Goal: Information Seeking & Learning: Learn about a topic

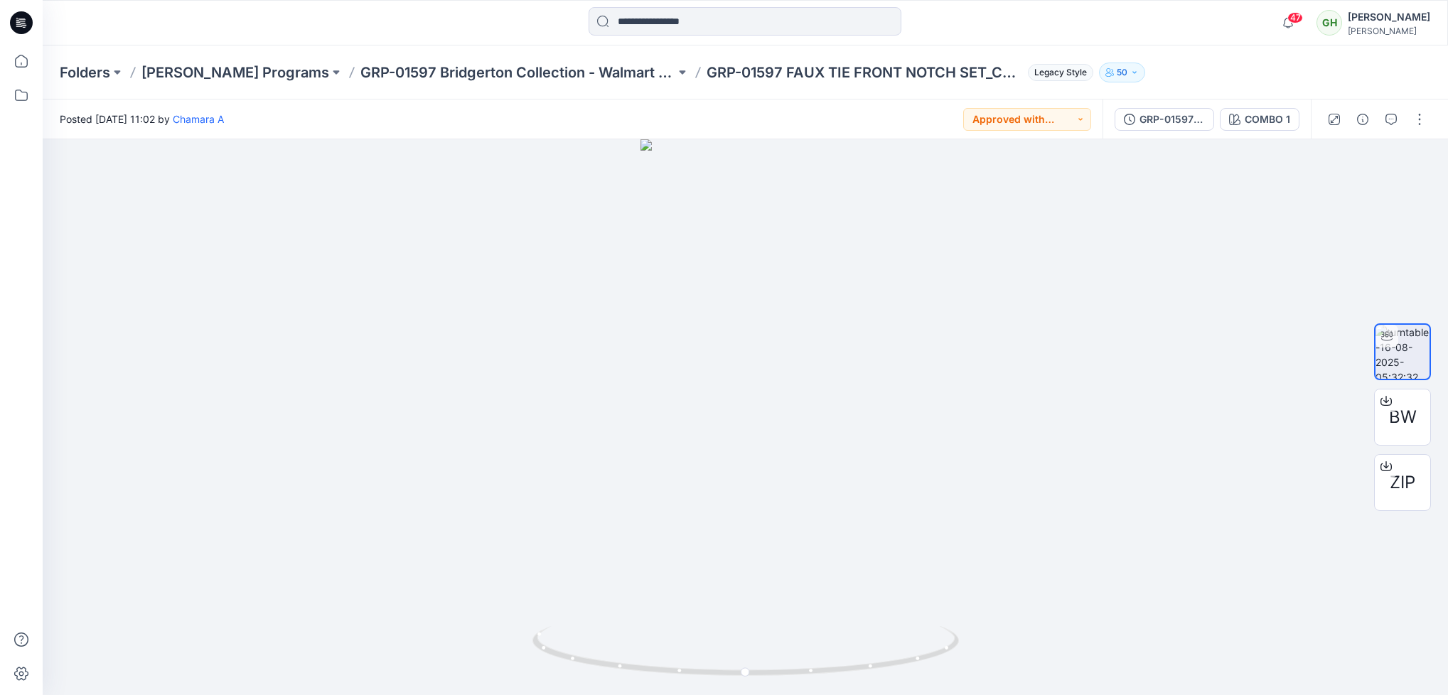
click at [21, 26] on icon at bounding box center [19, 26] width 6 height 1
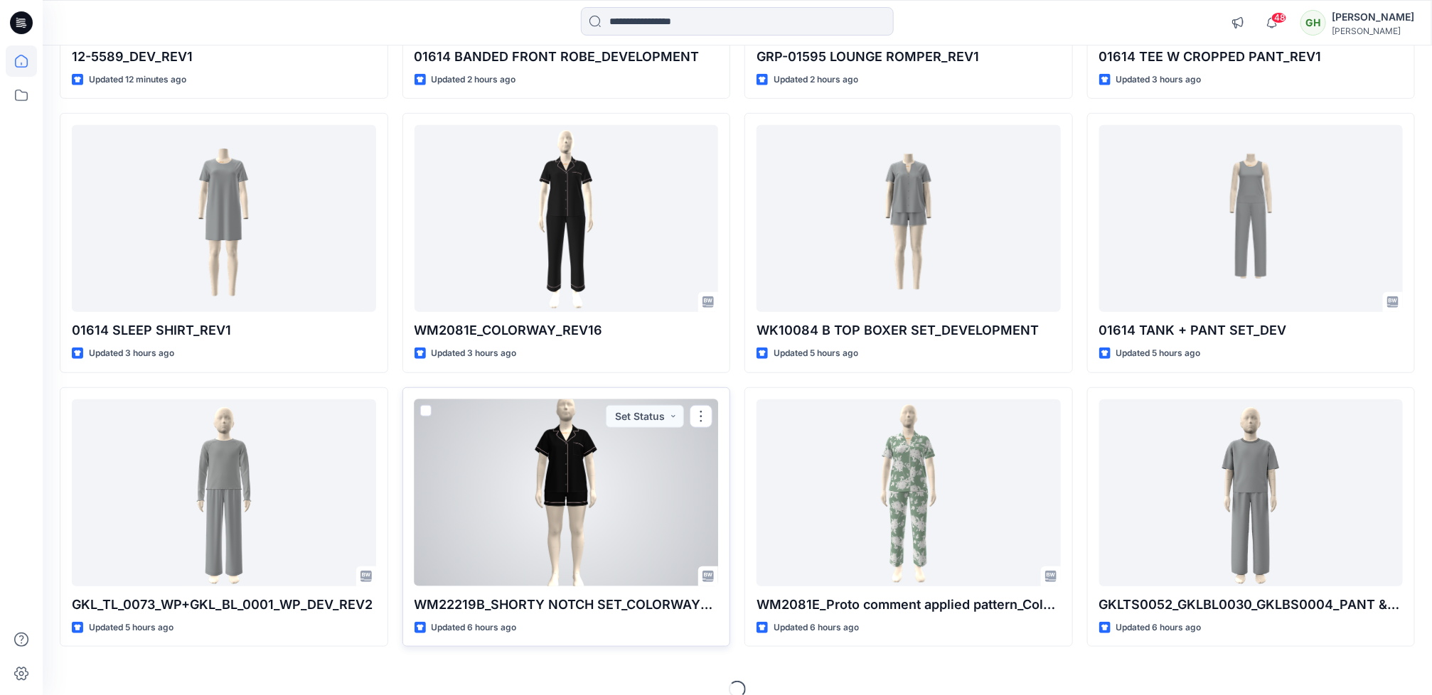
scroll to position [383, 0]
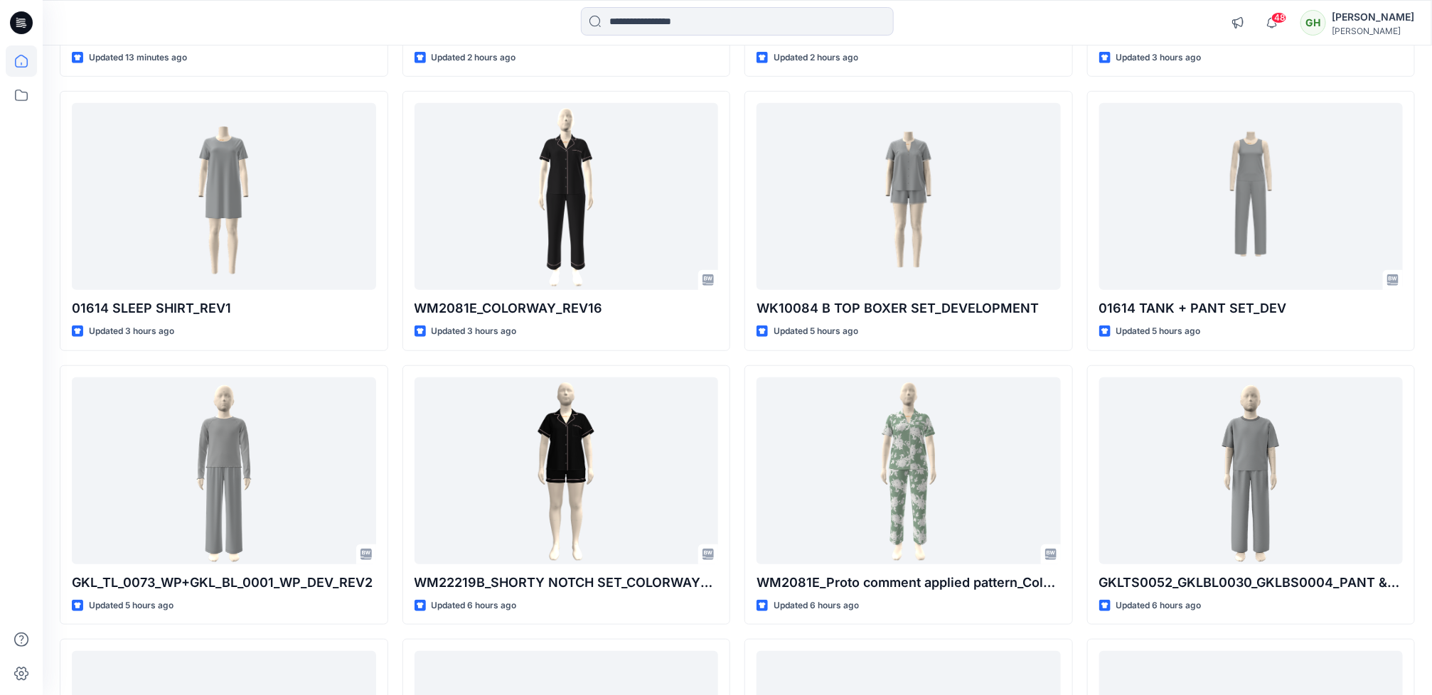
click at [9, 545] on div at bounding box center [21, 371] width 31 height 650
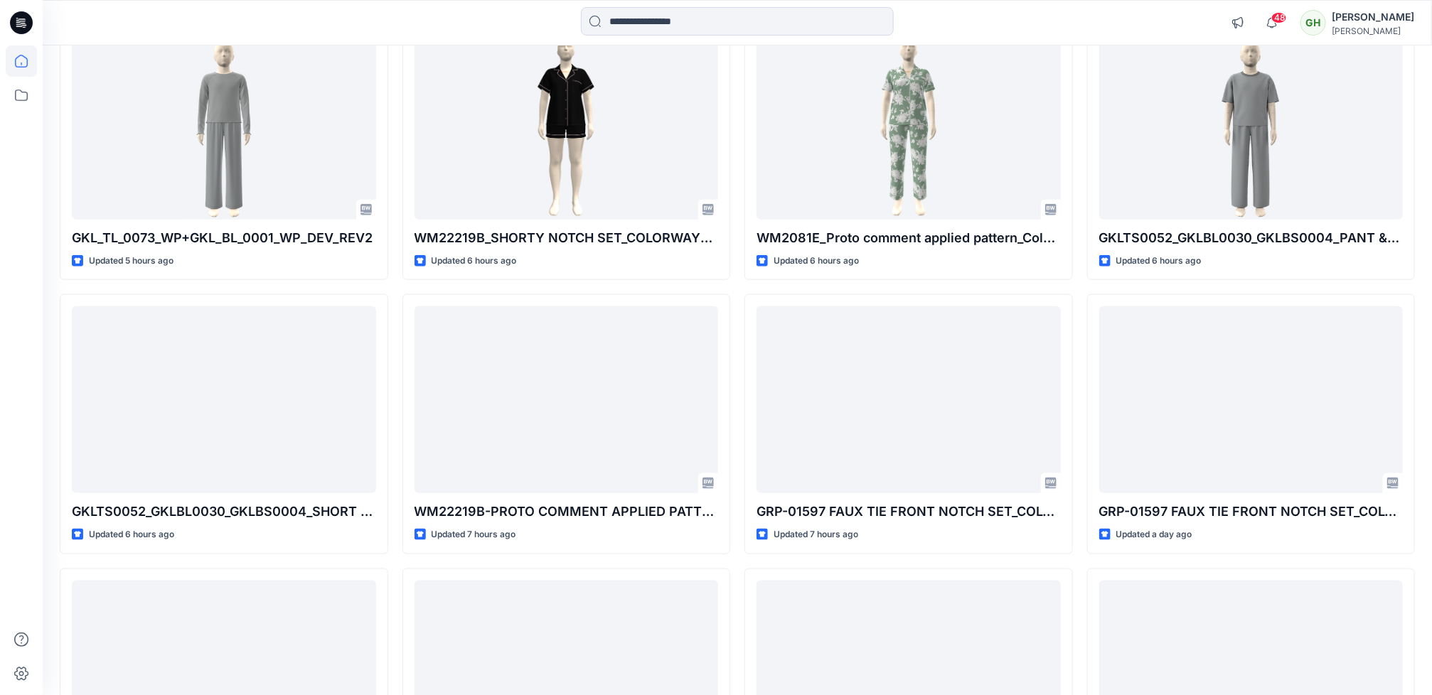
scroll to position [809, 0]
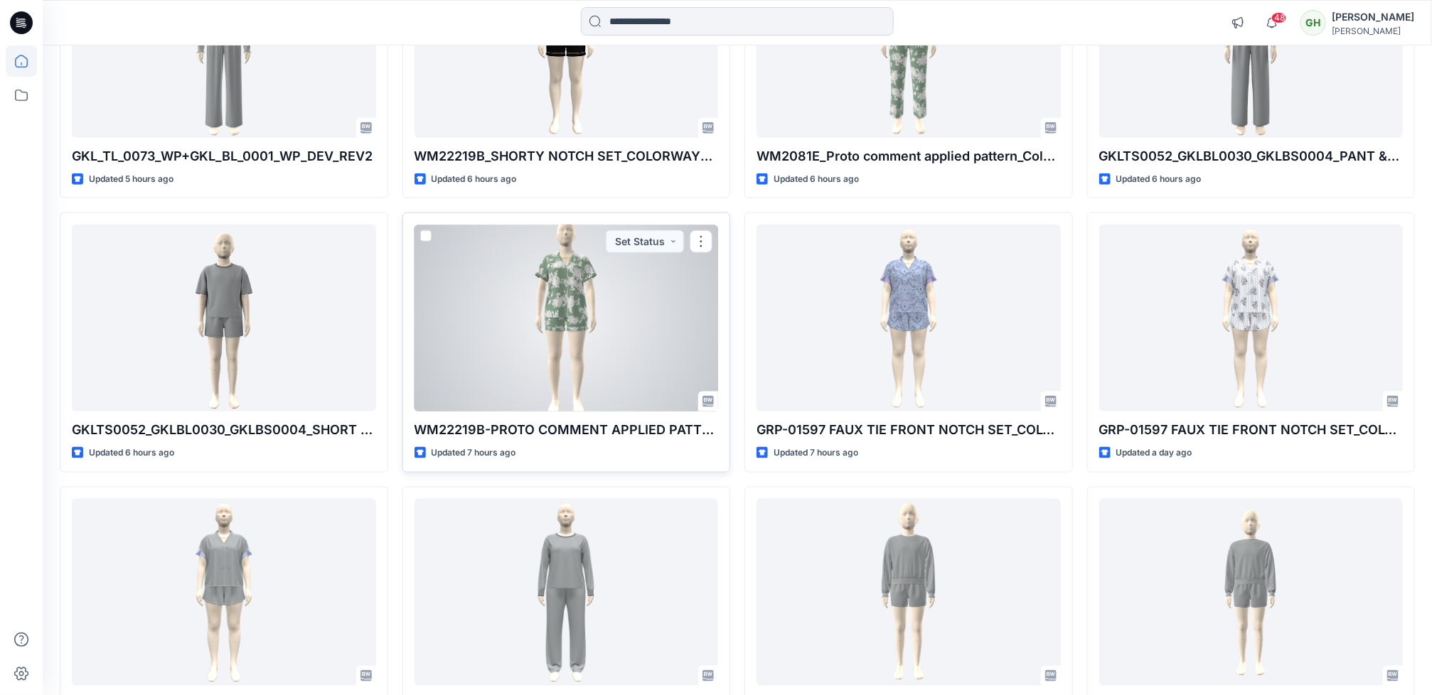
click at [604, 383] on div at bounding box center [567, 318] width 304 height 187
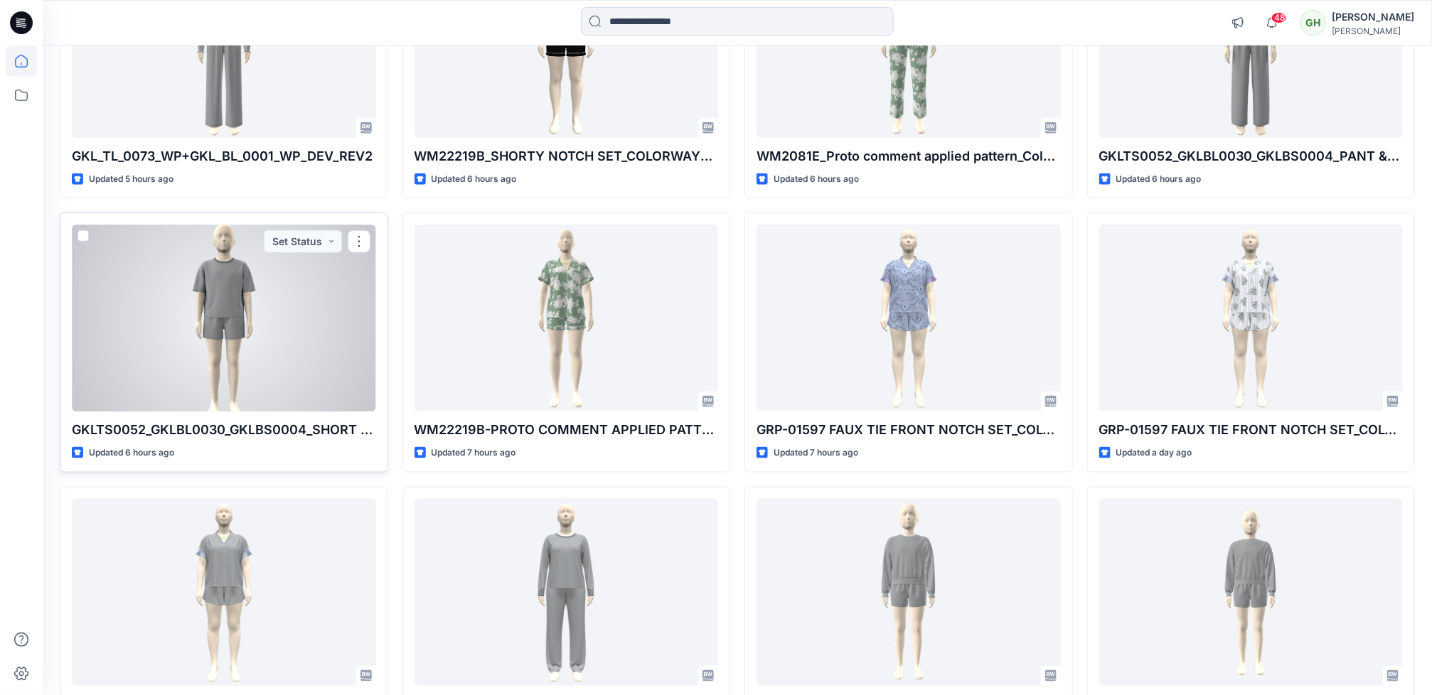
scroll to position [702, 0]
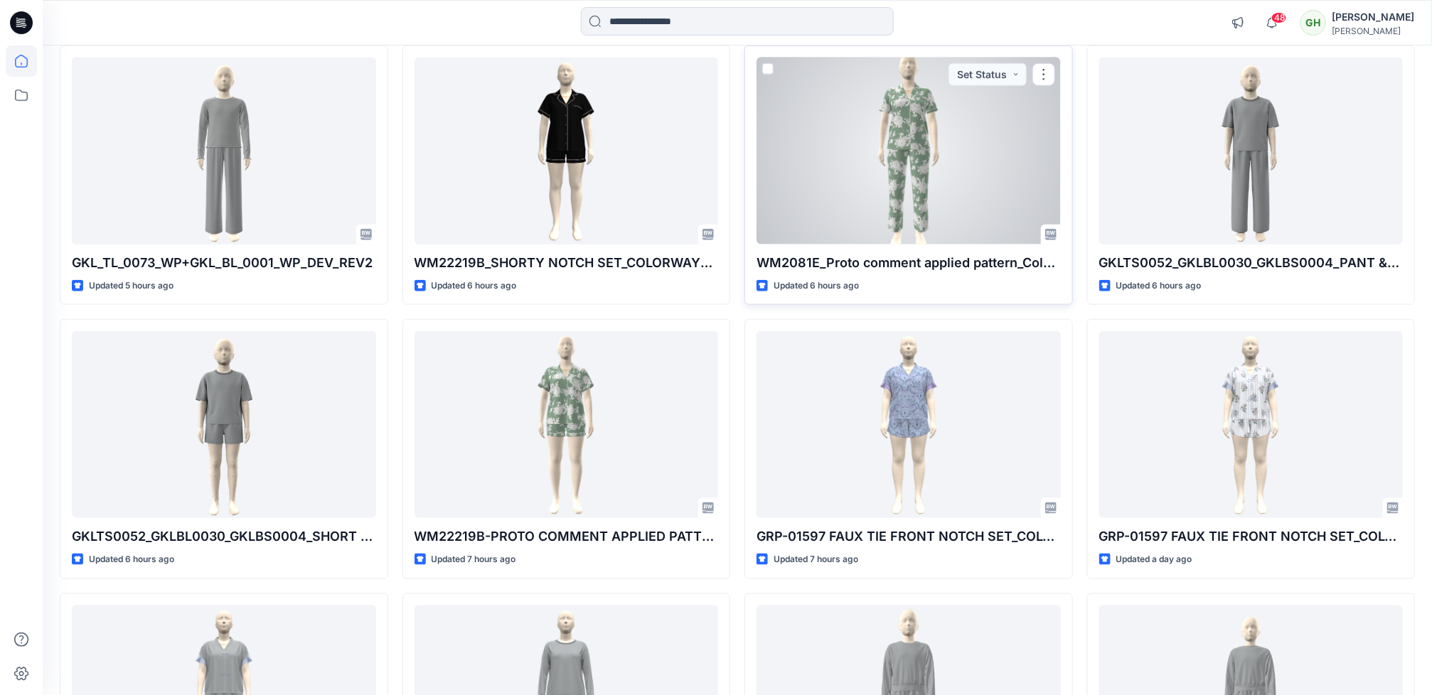
click at [952, 228] on div at bounding box center [908, 151] width 304 height 187
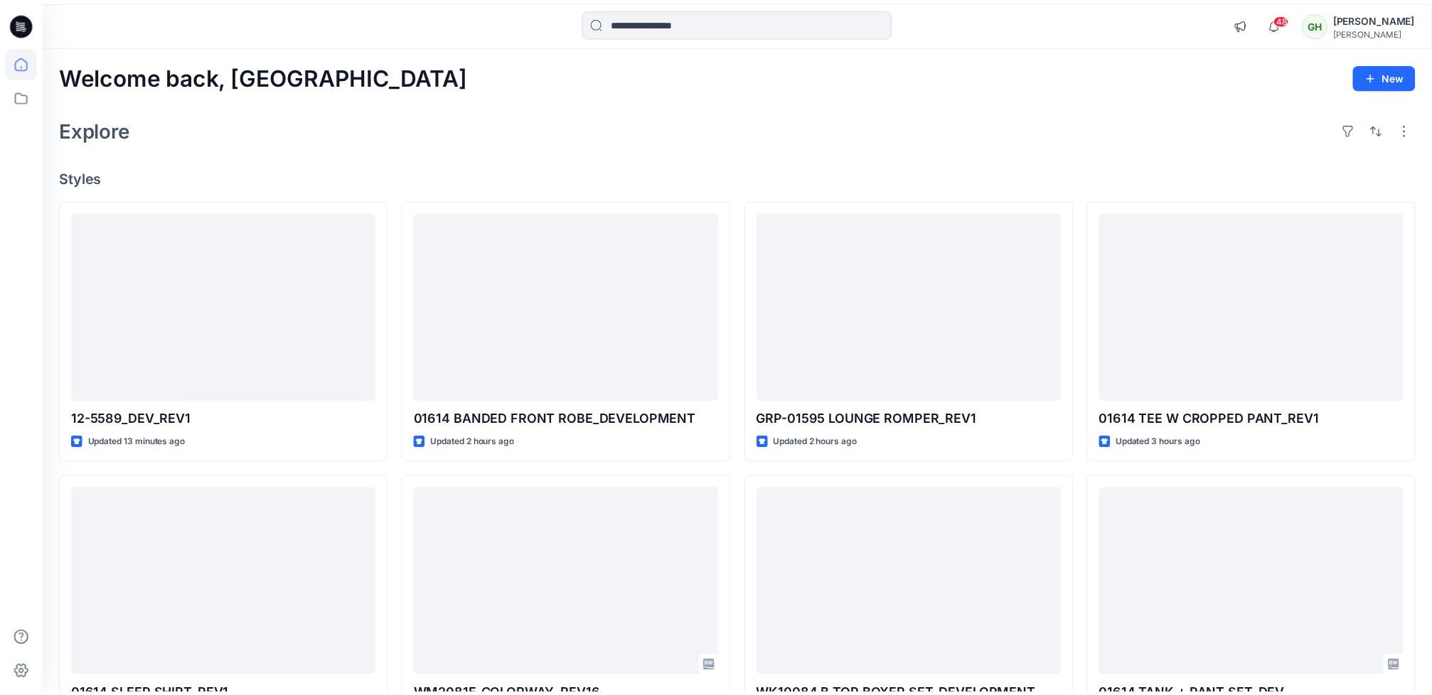
scroll to position [702, 0]
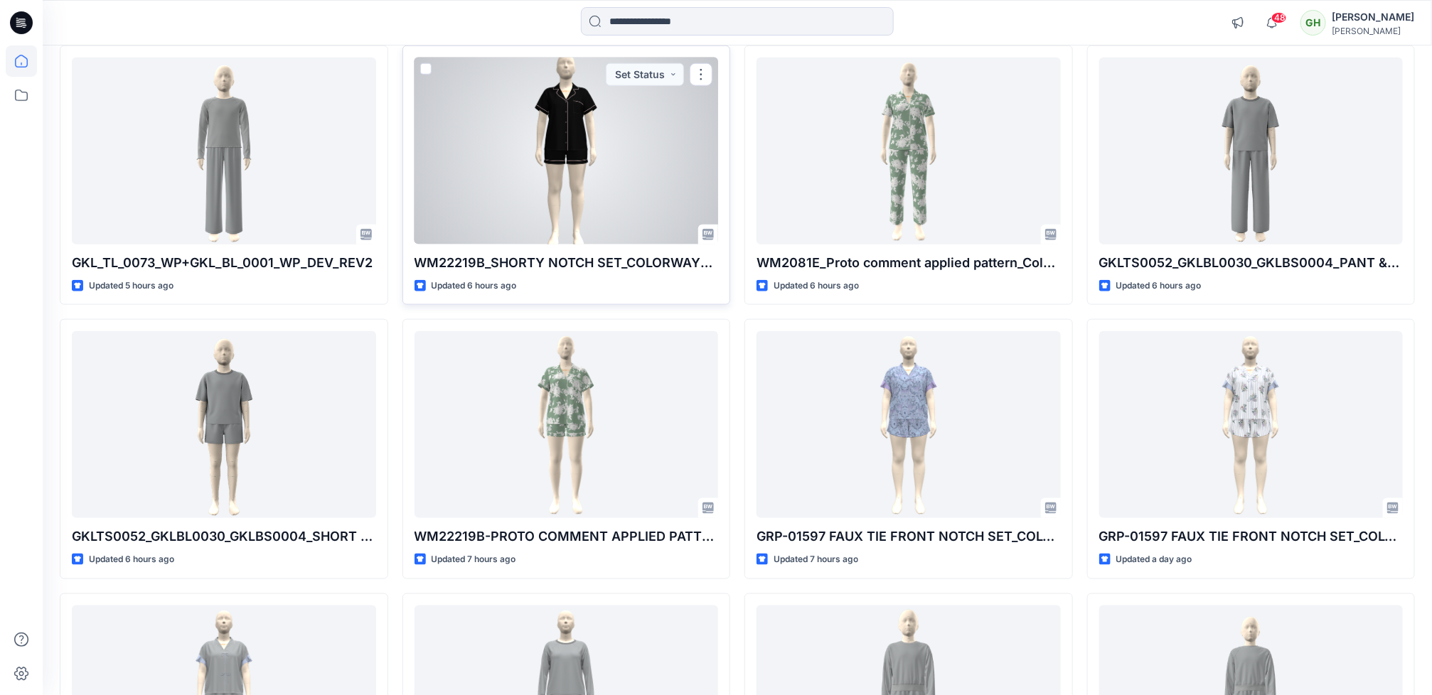
click at [520, 198] on div at bounding box center [567, 151] width 304 height 187
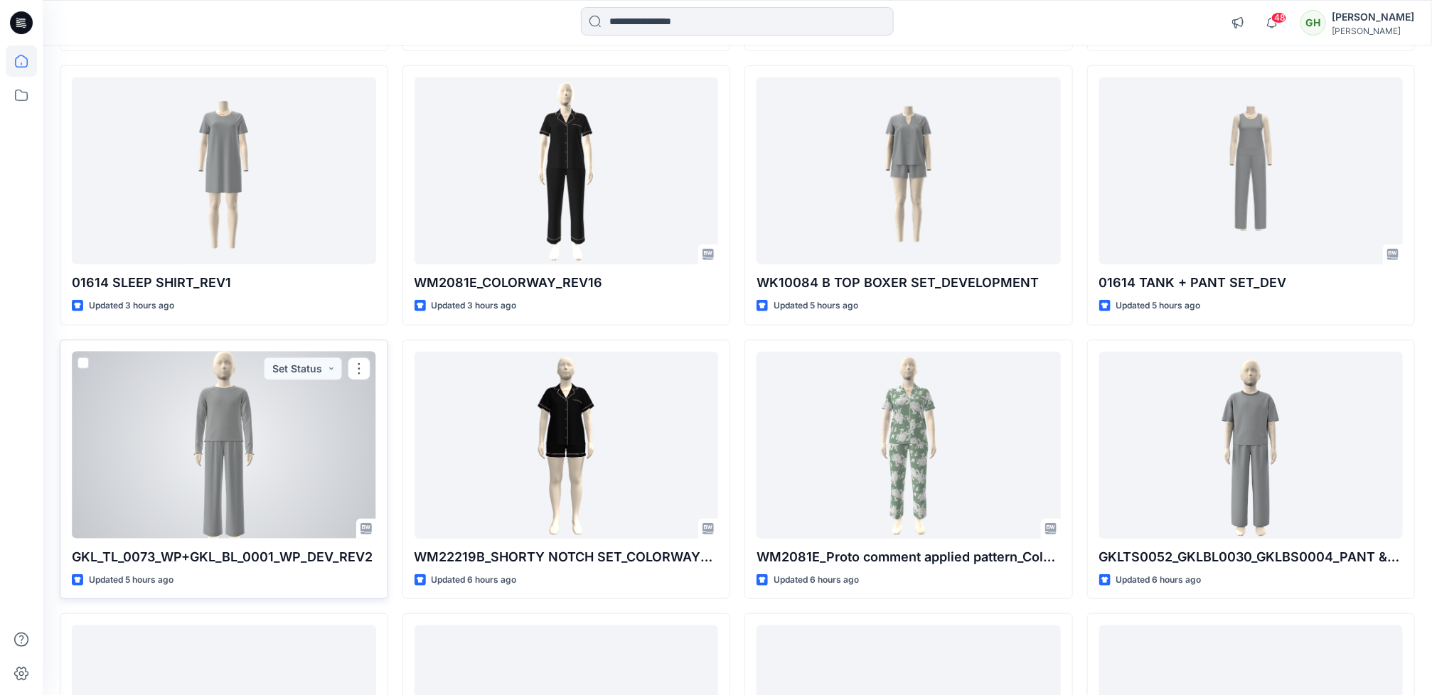
scroll to position [383, 0]
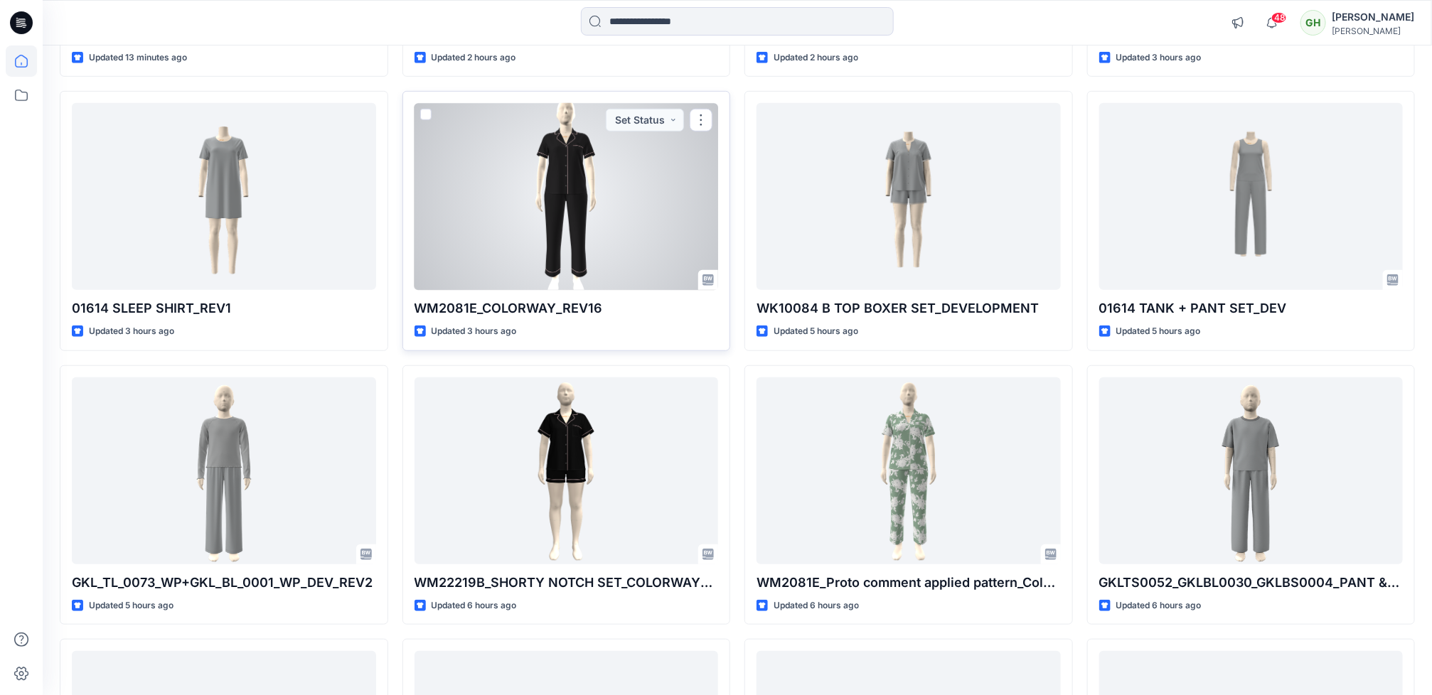
click at [595, 239] on div at bounding box center [567, 196] width 304 height 187
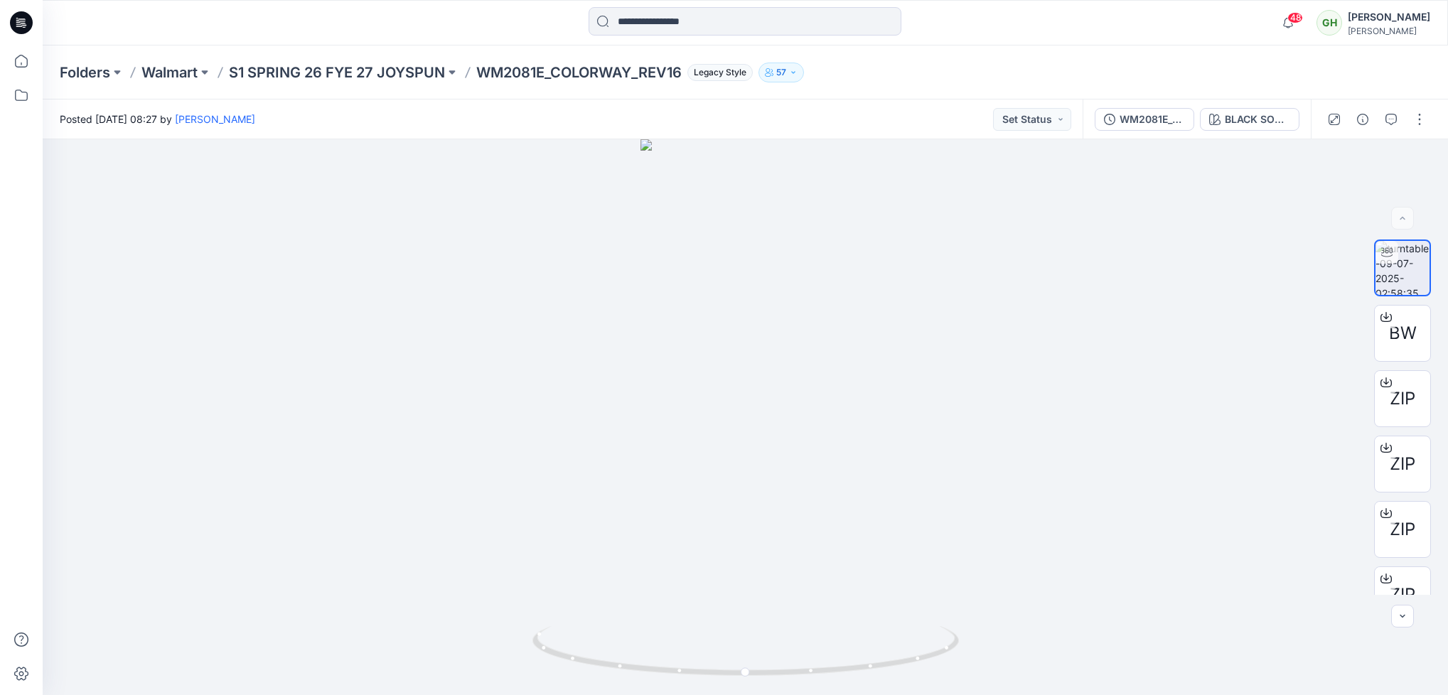
click at [32, 18] on icon at bounding box center [21, 23] width 23 height 46
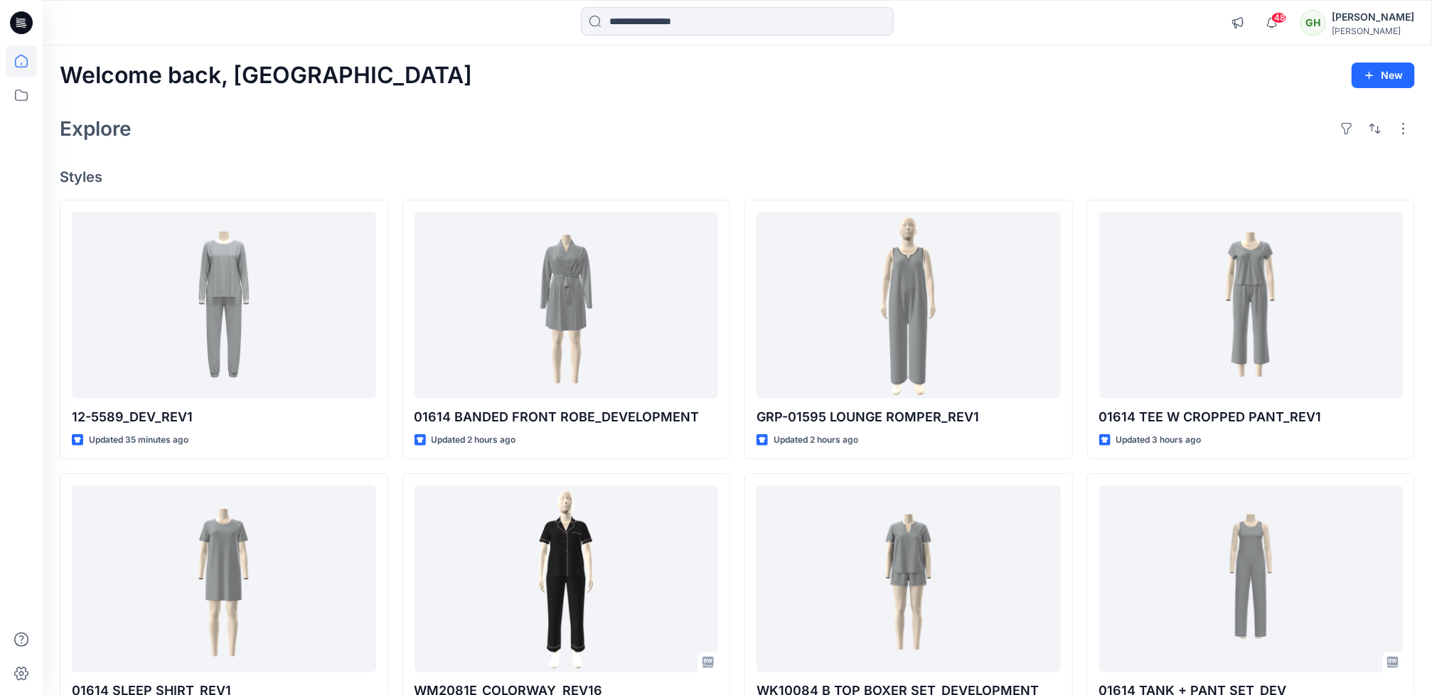
click at [653, 99] on div "Welcome back, Gayan New Explore Styles 12-5589_DEV_REV1 Updated 35 minutes ago …" at bounding box center [737, 561] width 1389 height 1030
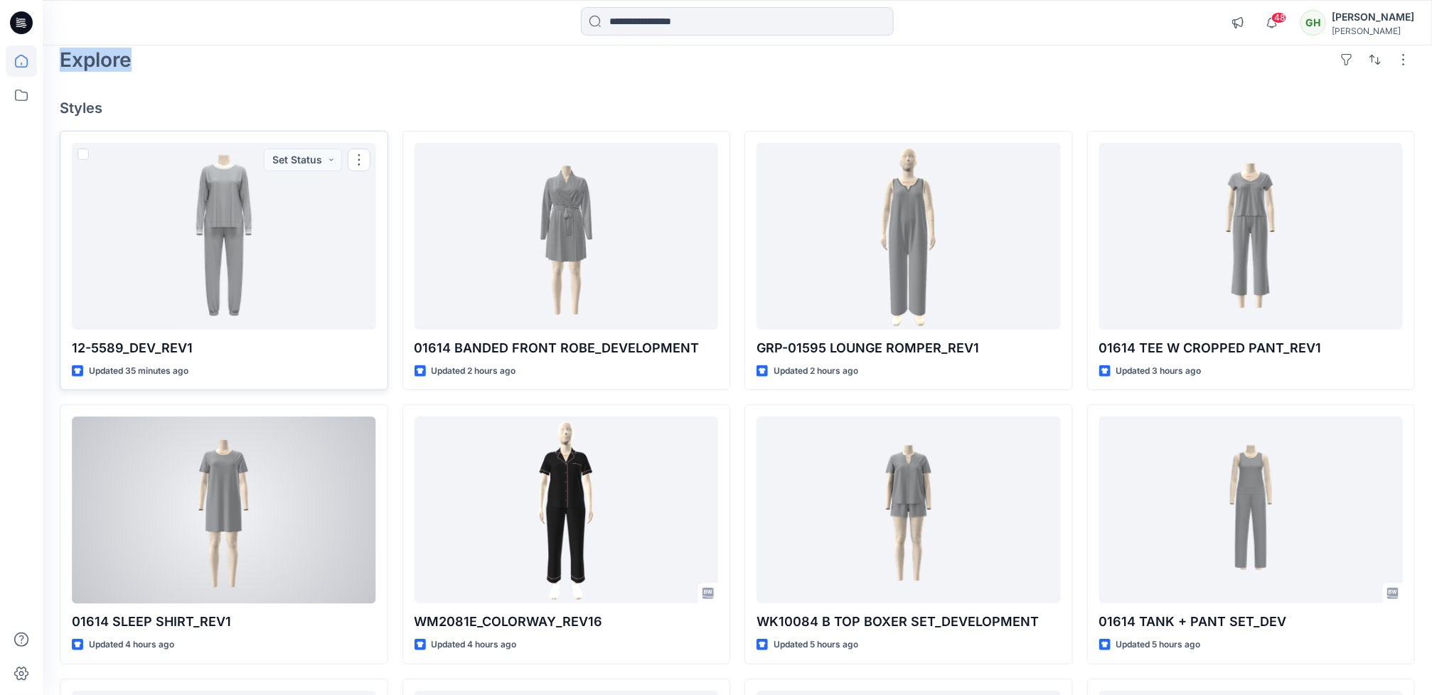
scroll to position [107, 0]
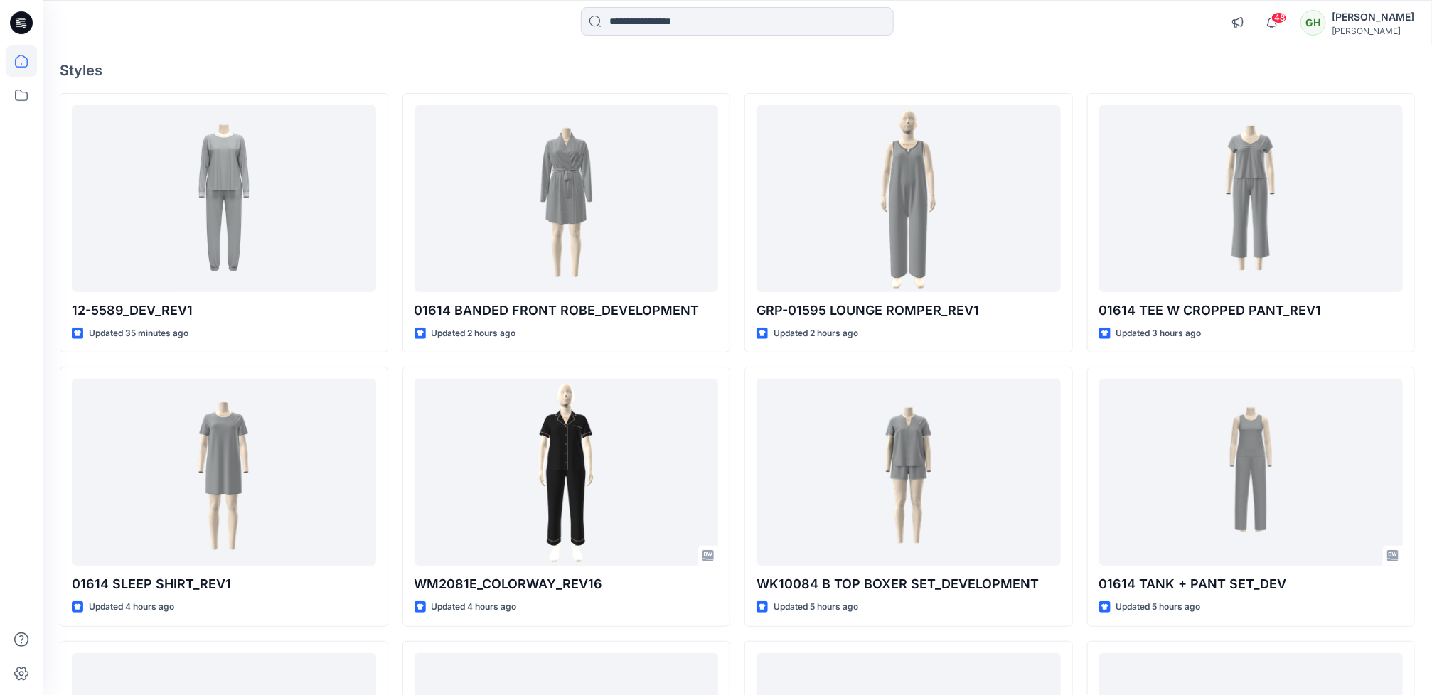
click at [3, 481] on div at bounding box center [21, 347] width 43 height 695
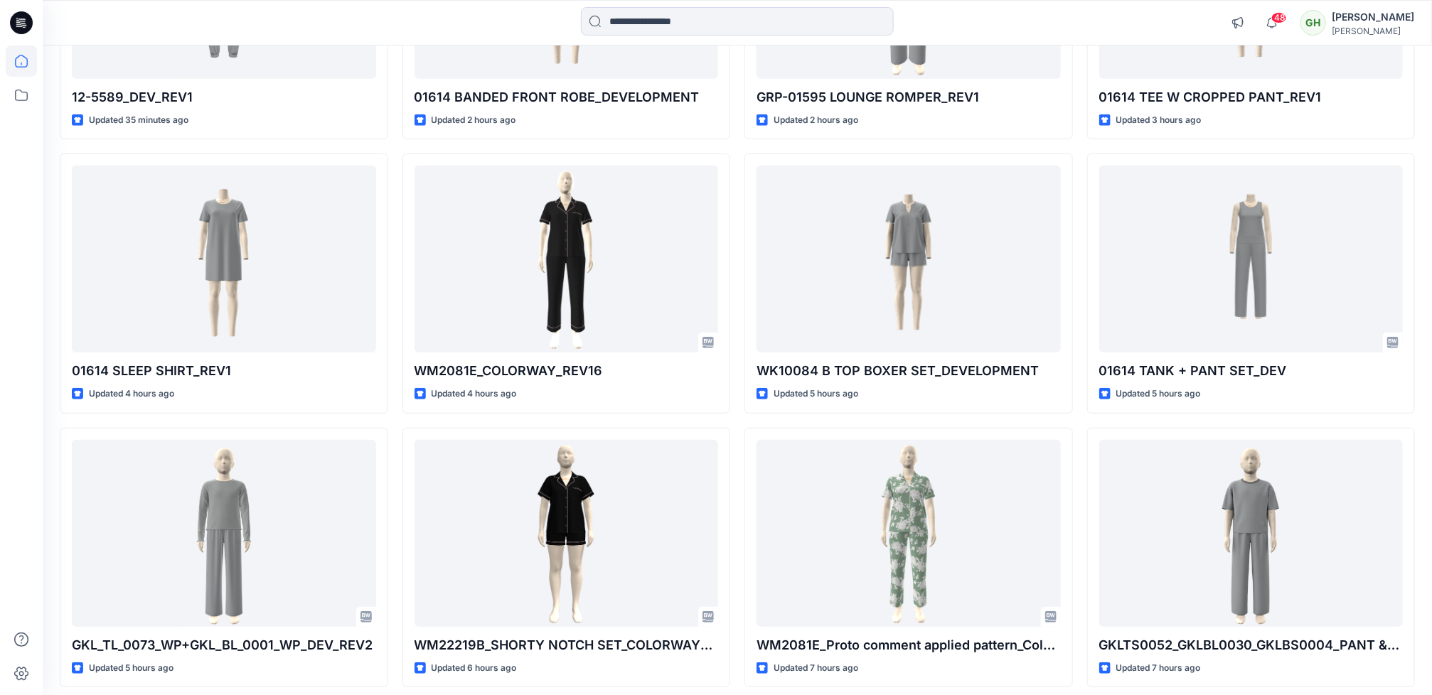
scroll to position [383, 0]
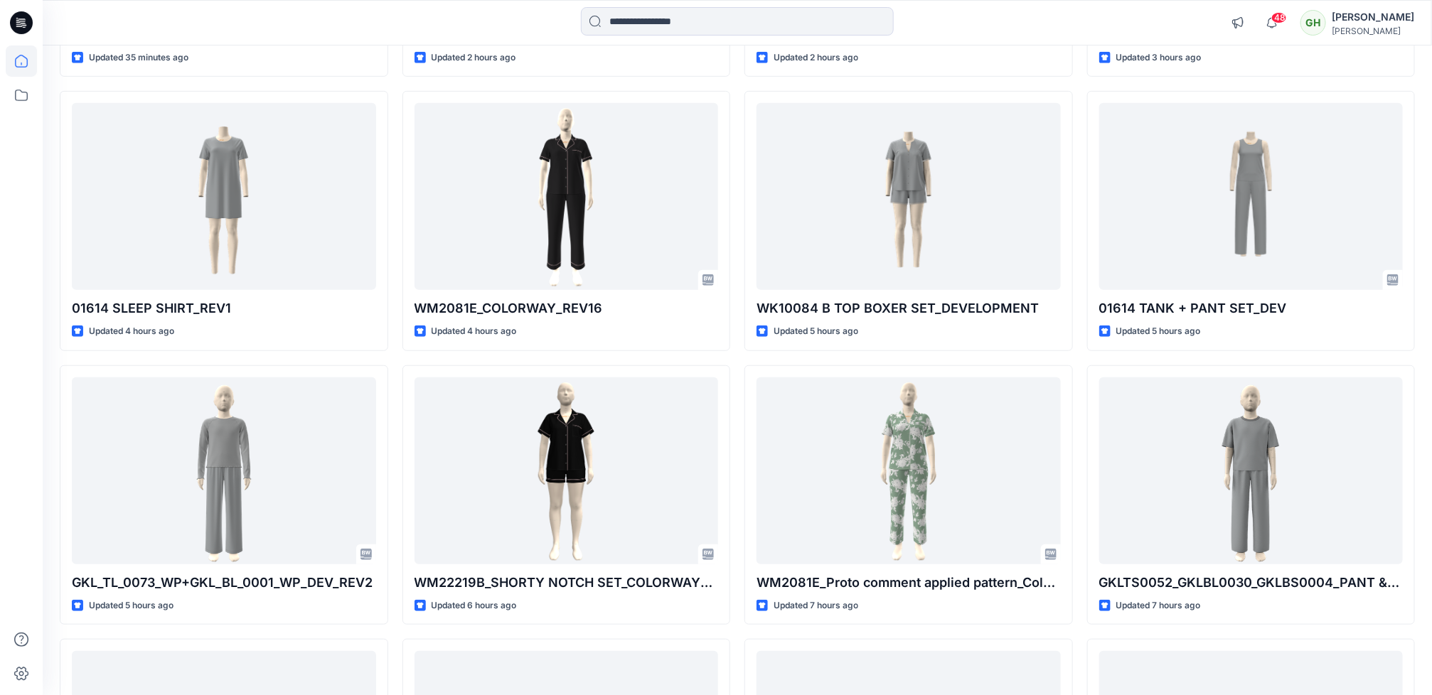
click at [14, 506] on div at bounding box center [21, 371] width 31 height 650
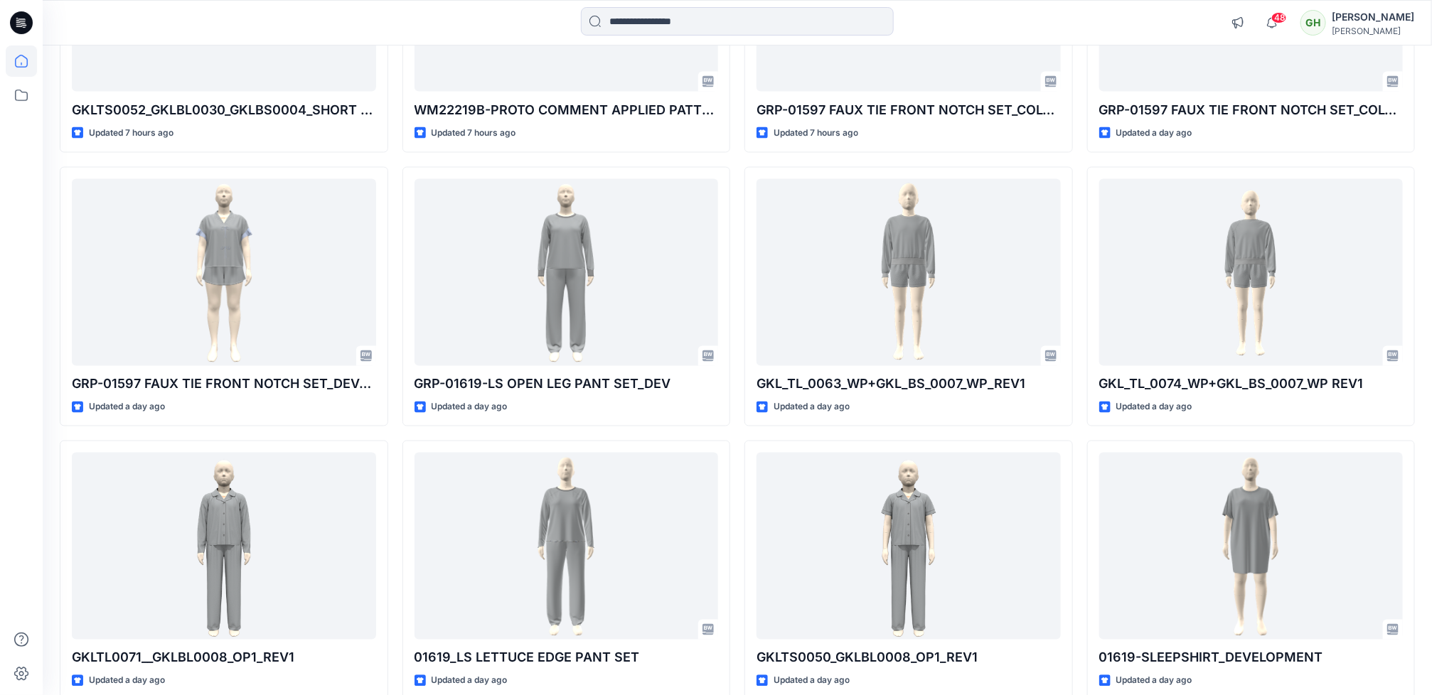
scroll to position [1205, 0]
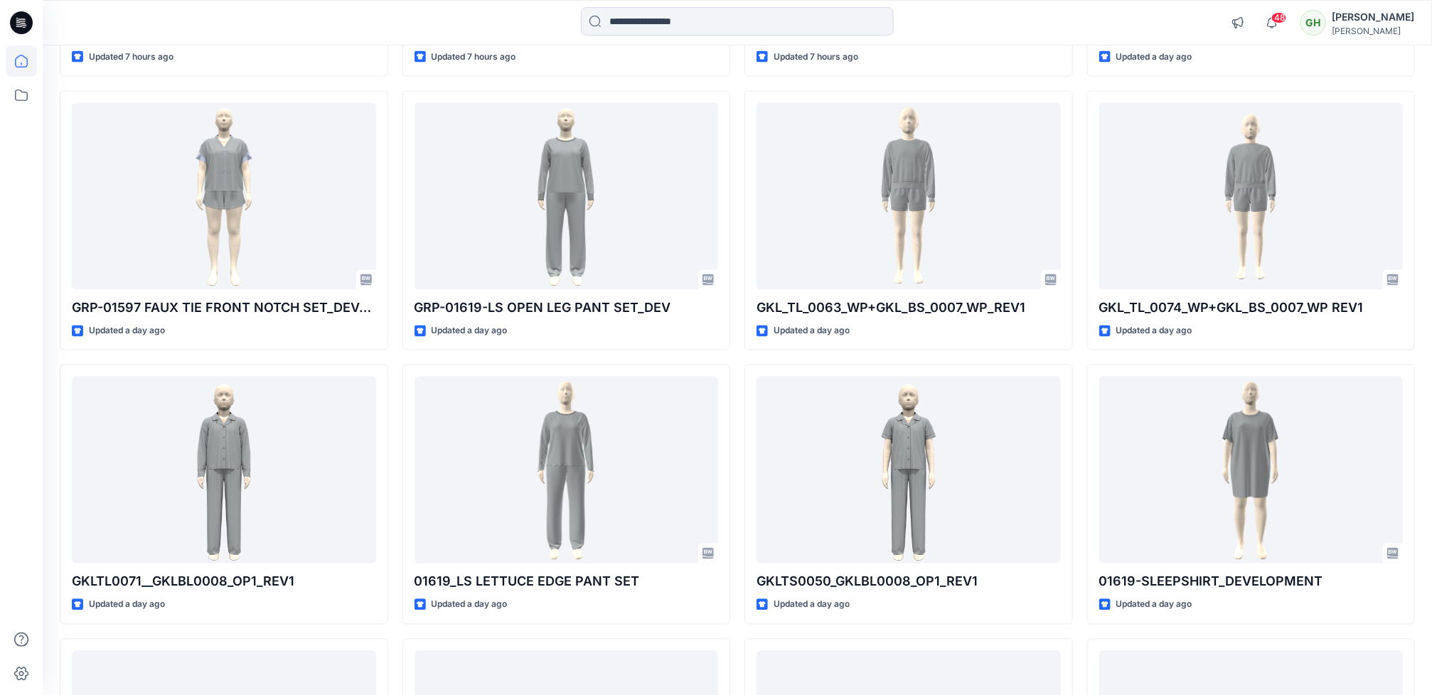
click at [2, 581] on div at bounding box center [21, 347] width 43 height 695
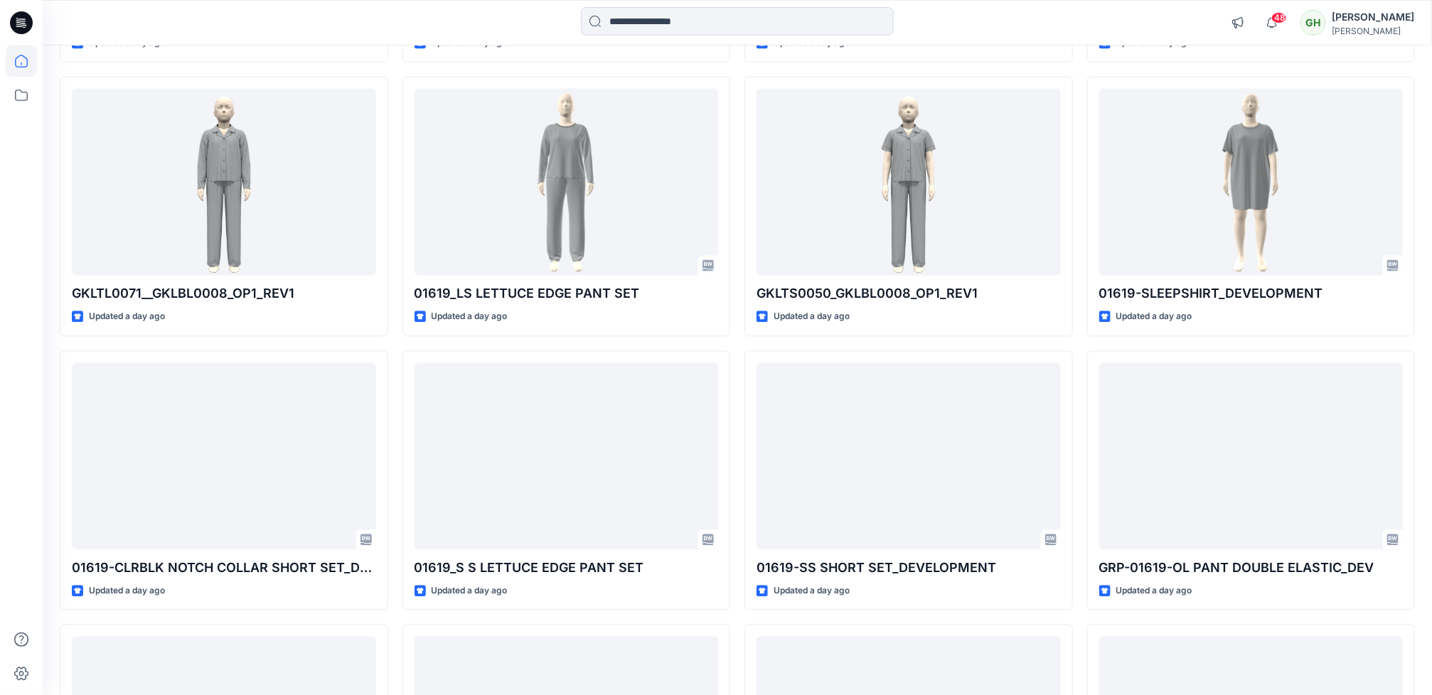
scroll to position [1525, 0]
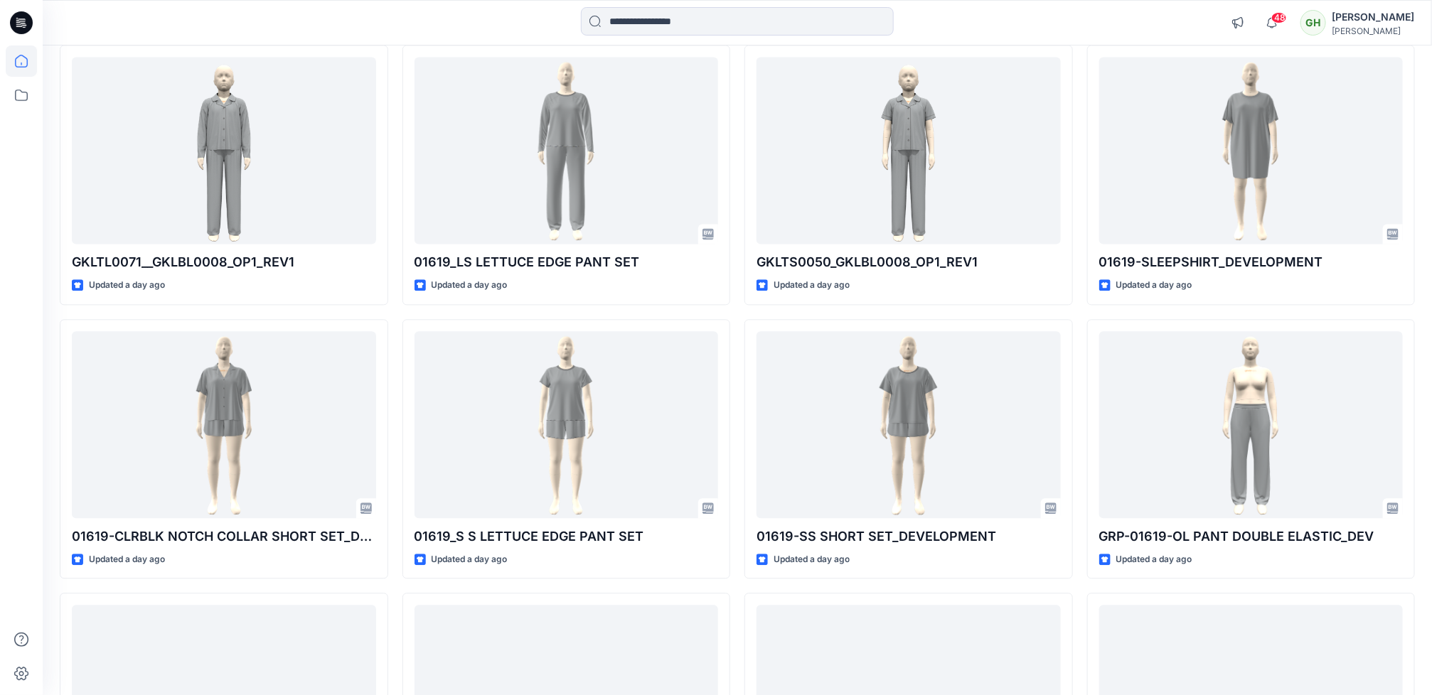
click at [33, 446] on div at bounding box center [21, 371] width 31 height 650
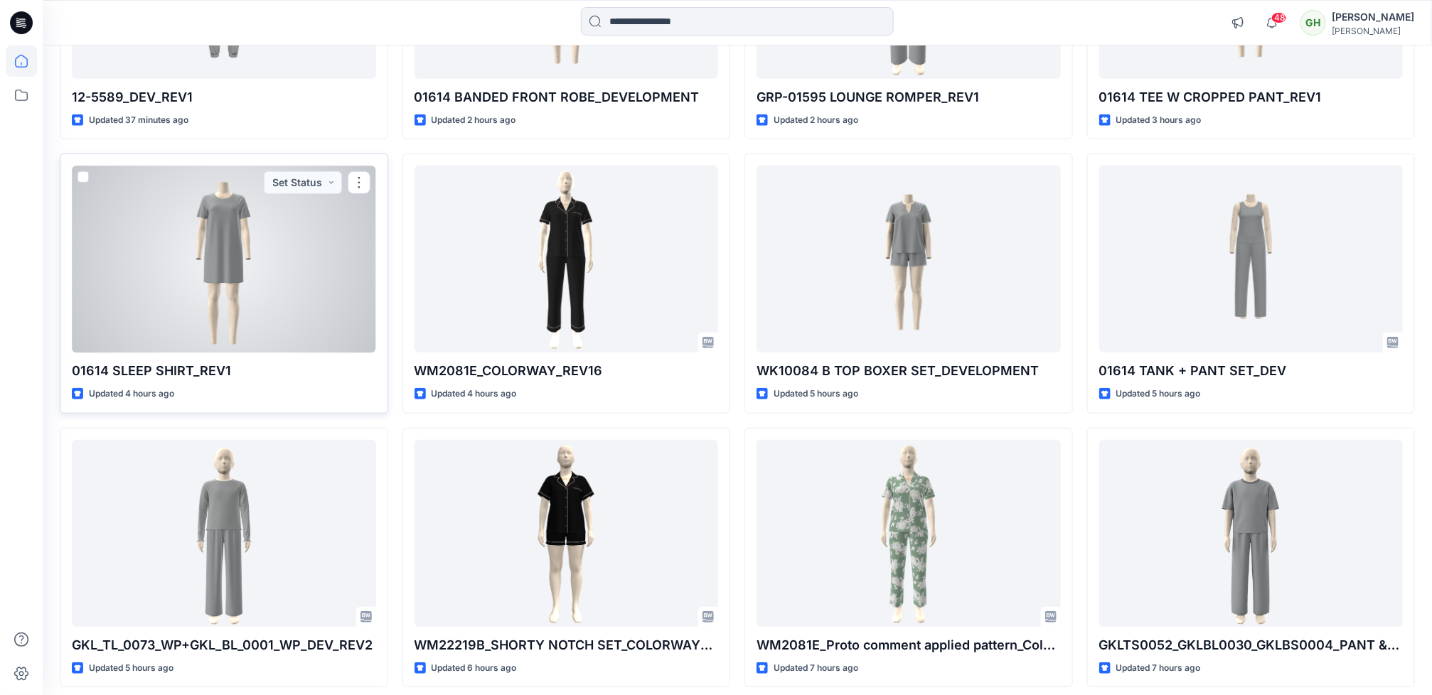
scroll to position [427, 0]
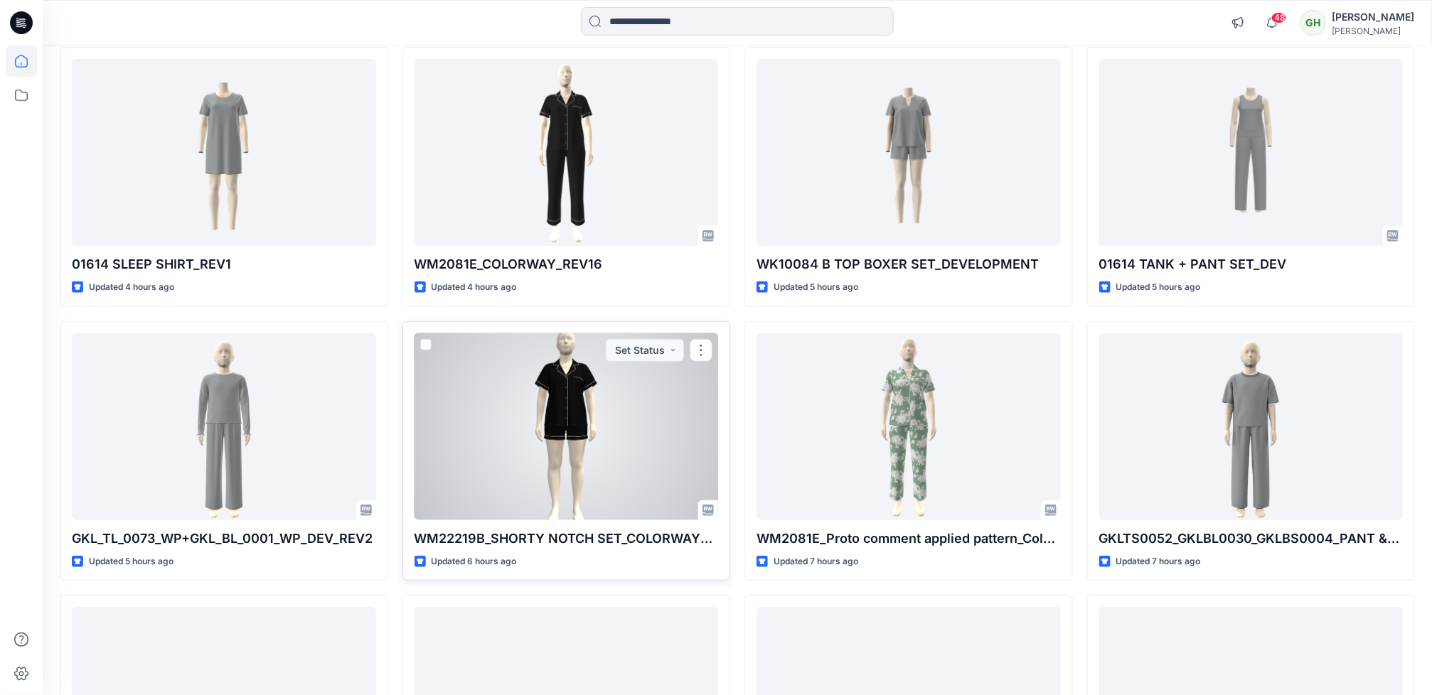
click at [496, 465] on div at bounding box center [567, 426] width 304 height 187
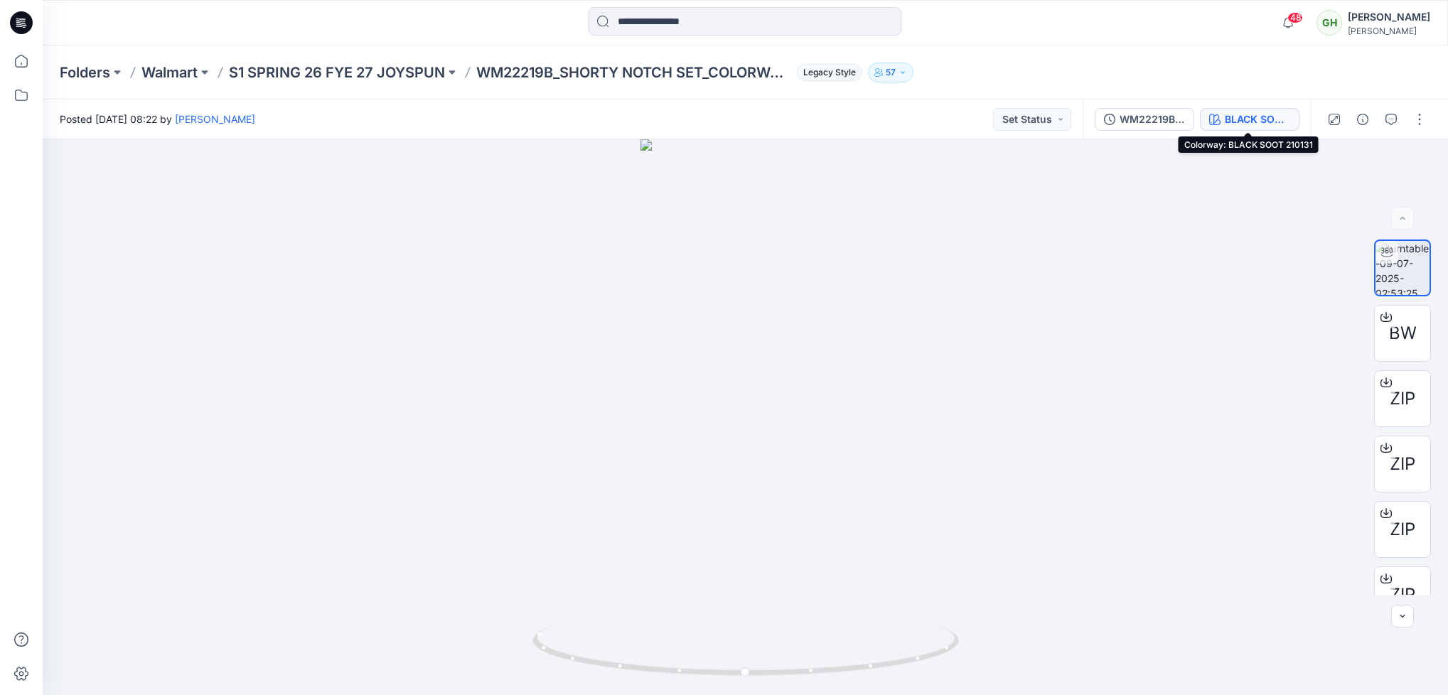
click at [1263, 122] on div "BLACK SOOT 210131" at bounding box center [1257, 120] width 65 height 16
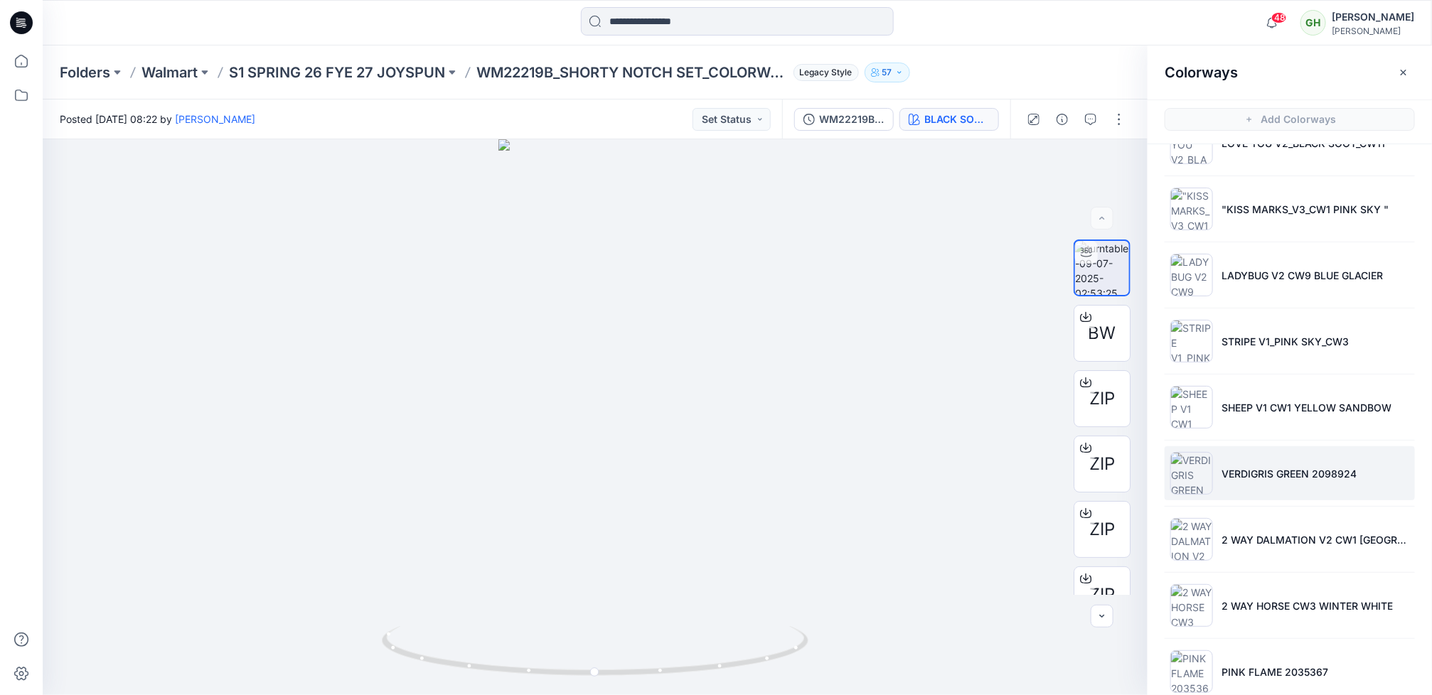
scroll to position [402, 0]
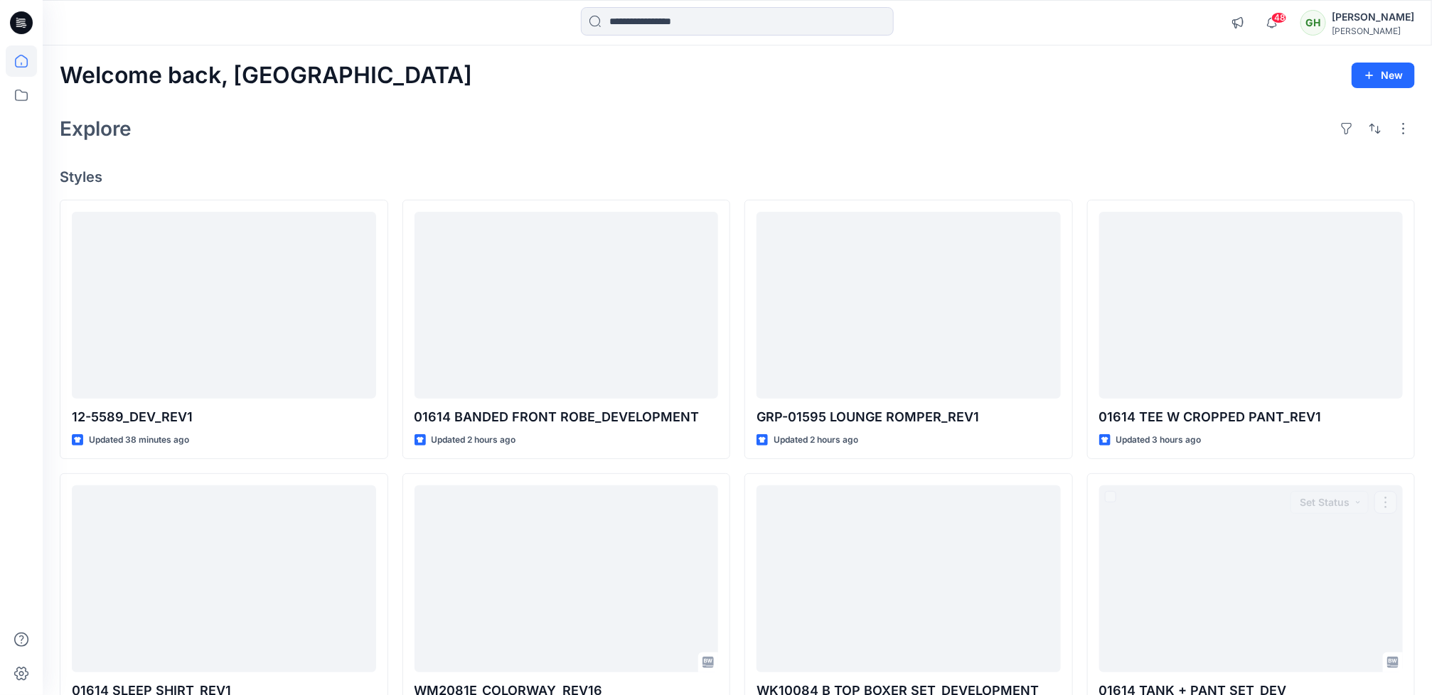
scroll to position [427, 0]
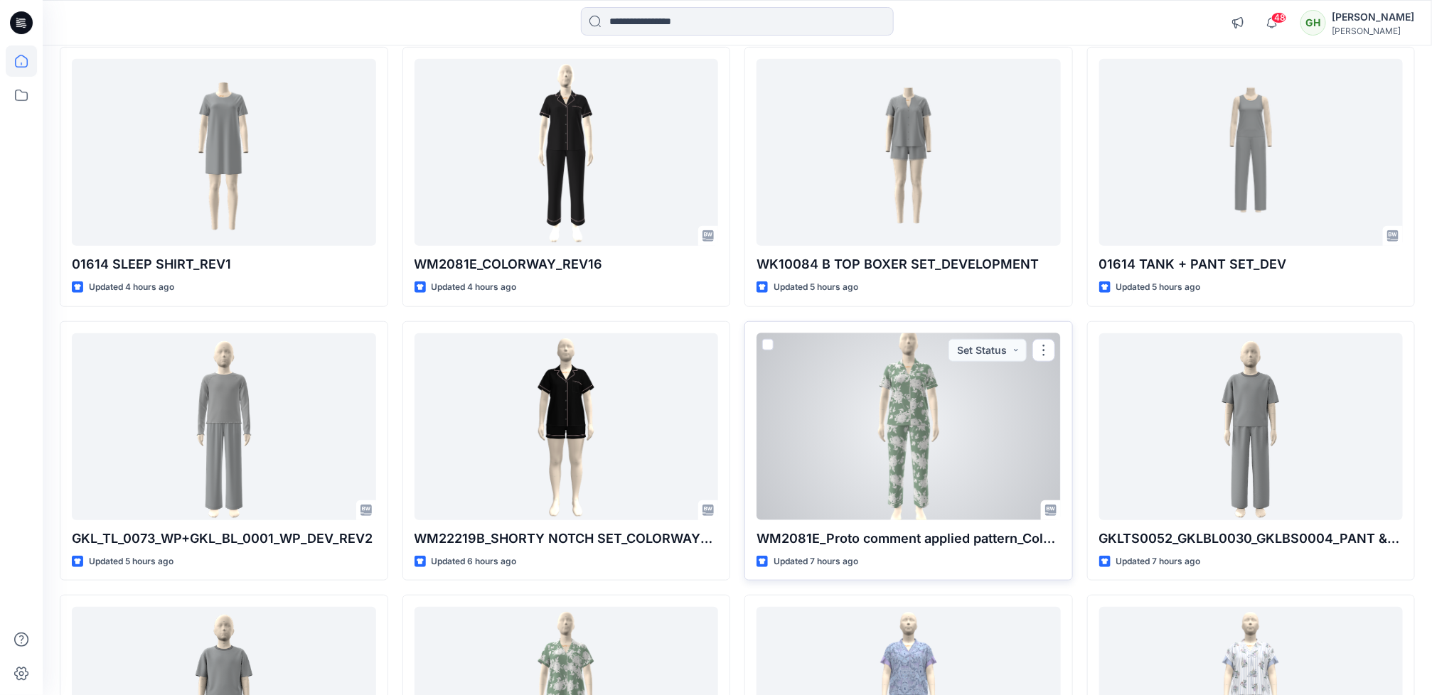
click at [932, 471] on div at bounding box center [908, 426] width 304 height 187
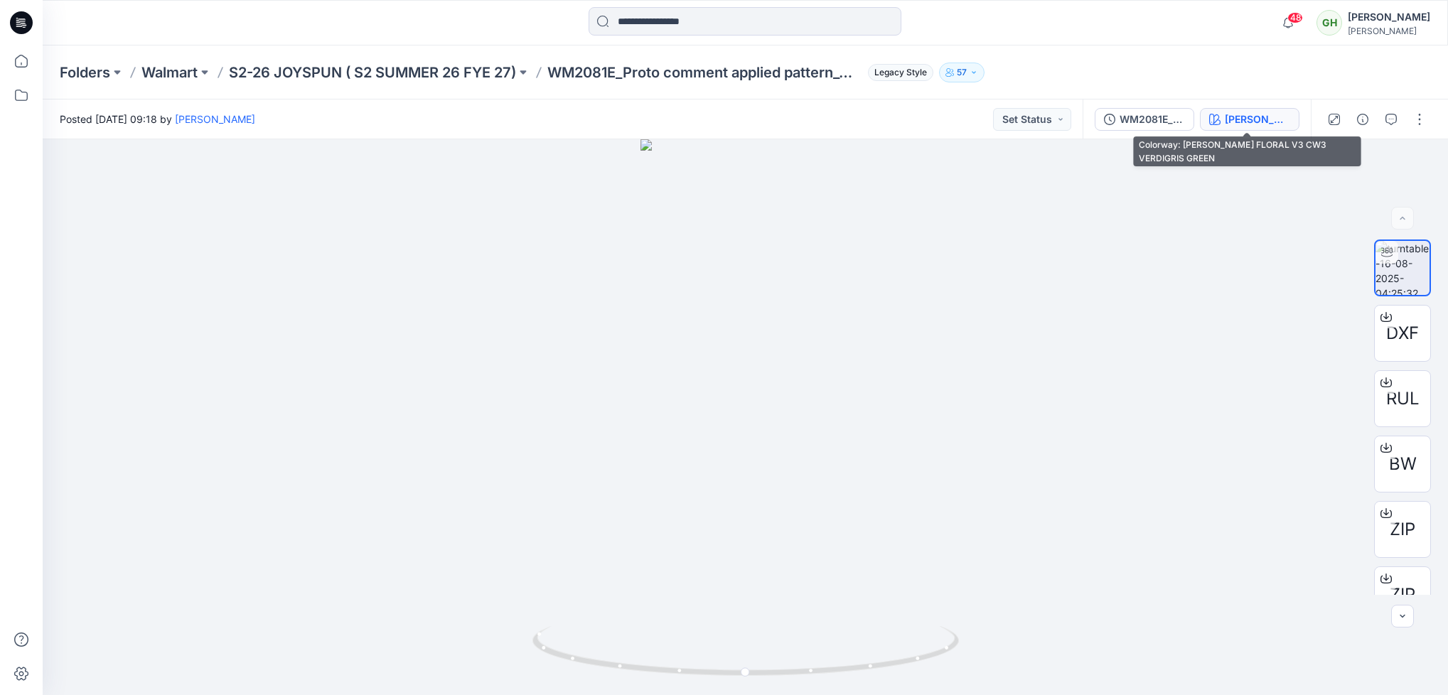
click at [1263, 128] on button "ATHIYA FLORAL V3 CW3 VERDIGRIS GREEN" at bounding box center [1250, 119] width 100 height 23
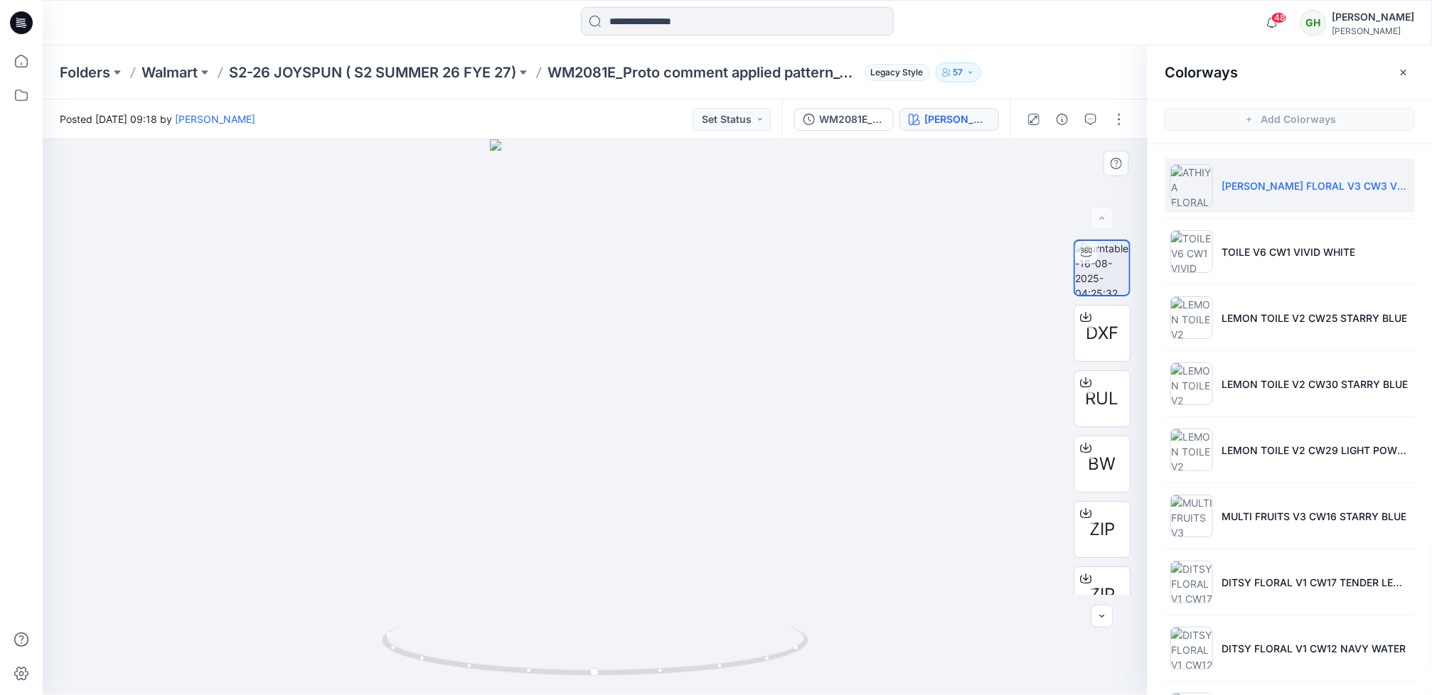
click at [999, 601] on div at bounding box center [595, 417] width 1105 height 556
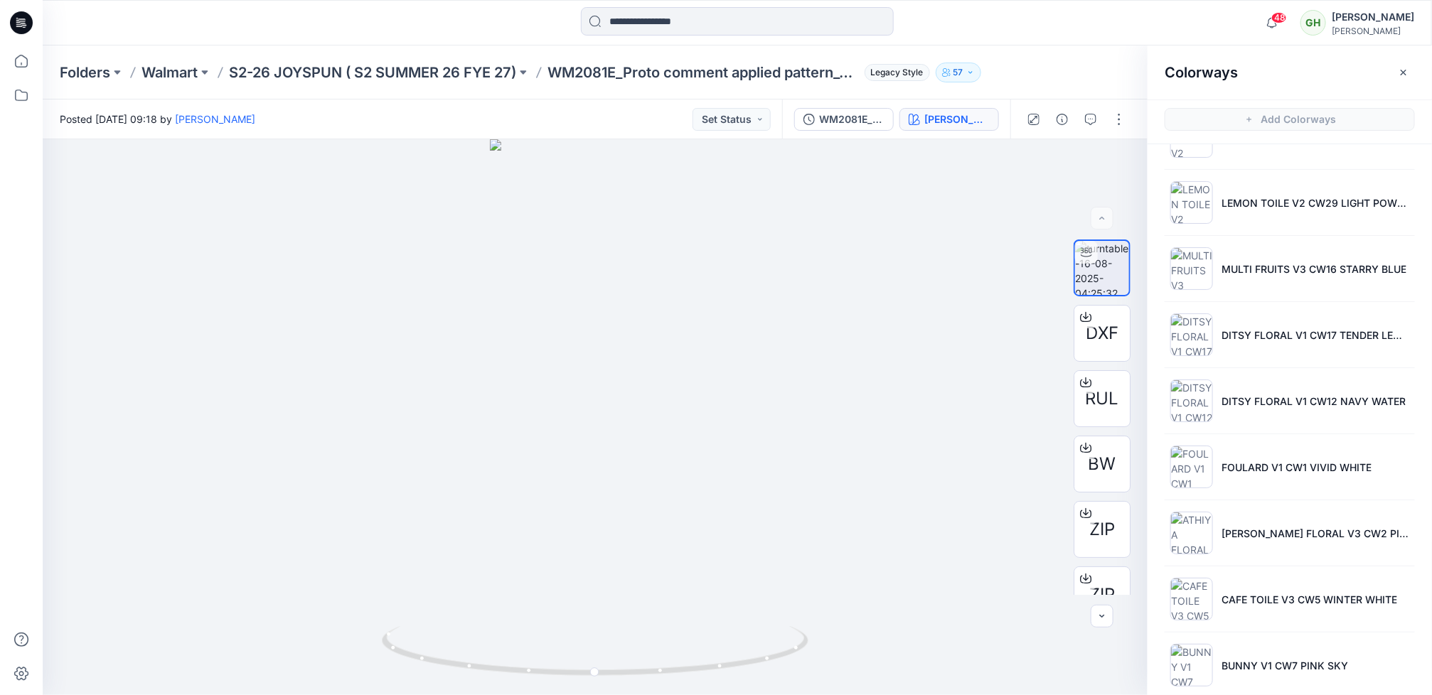
scroll to position [269, 0]
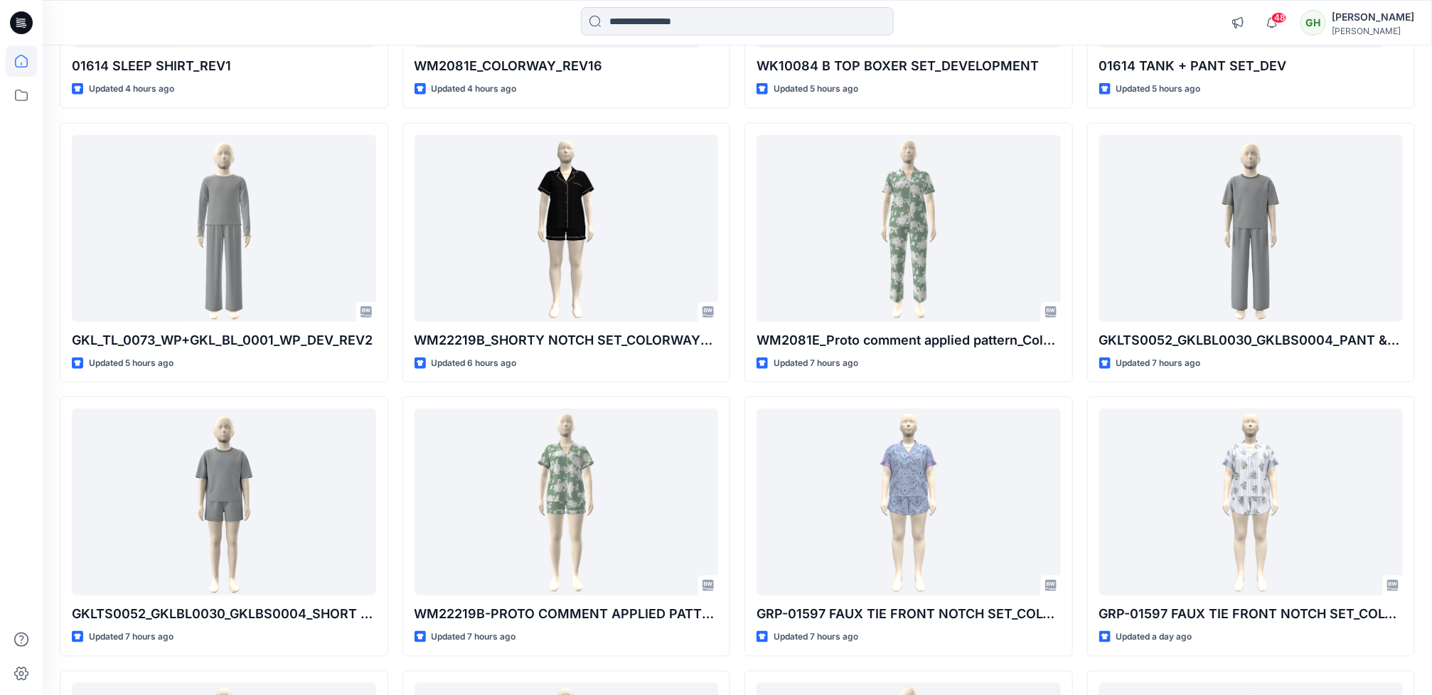
scroll to position [640, 0]
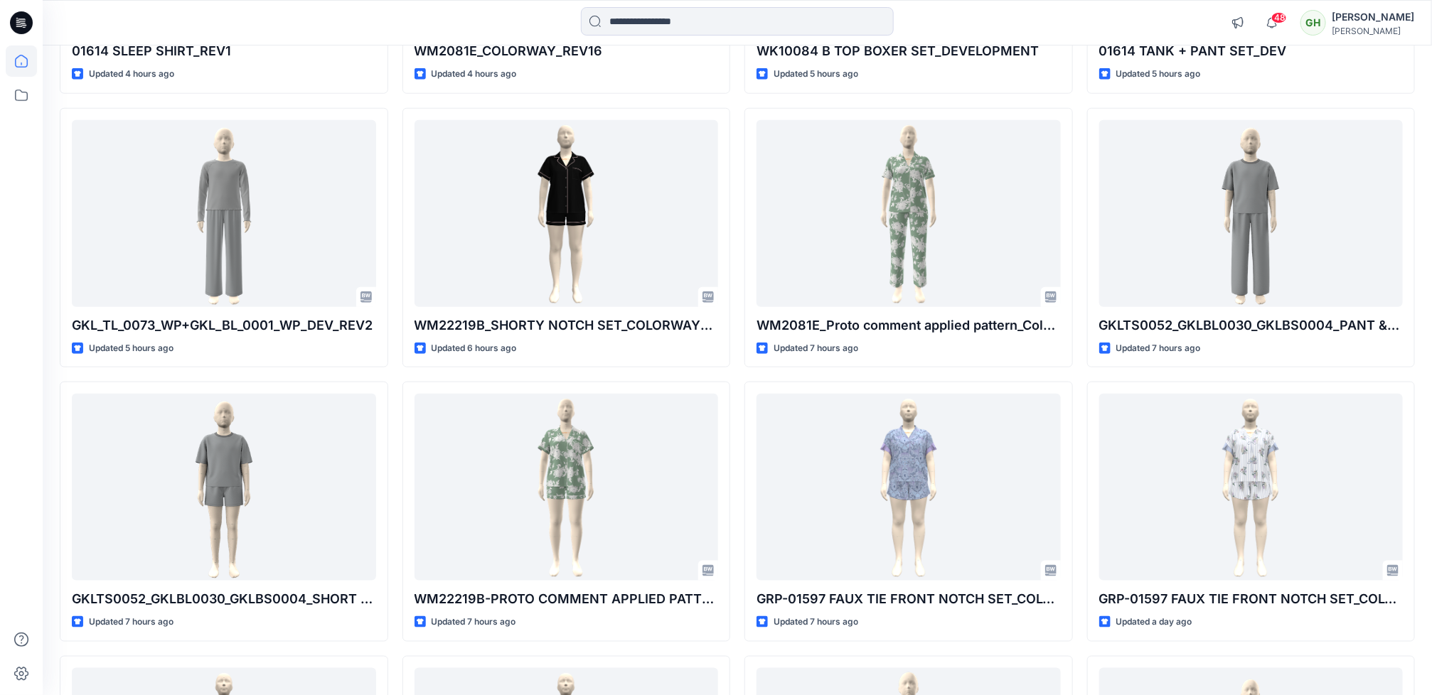
click at [6, 416] on div at bounding box center [21, 371] width 31 height 650
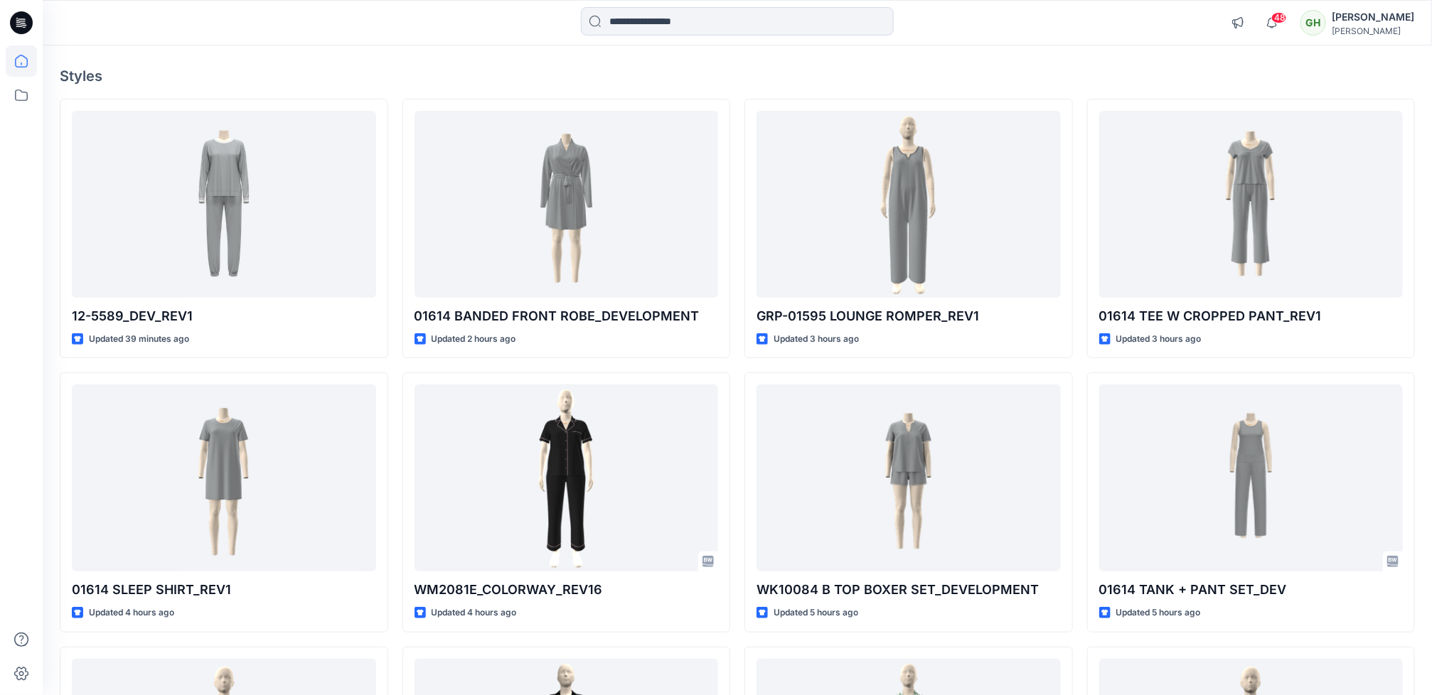
scroll to position [0, 0]
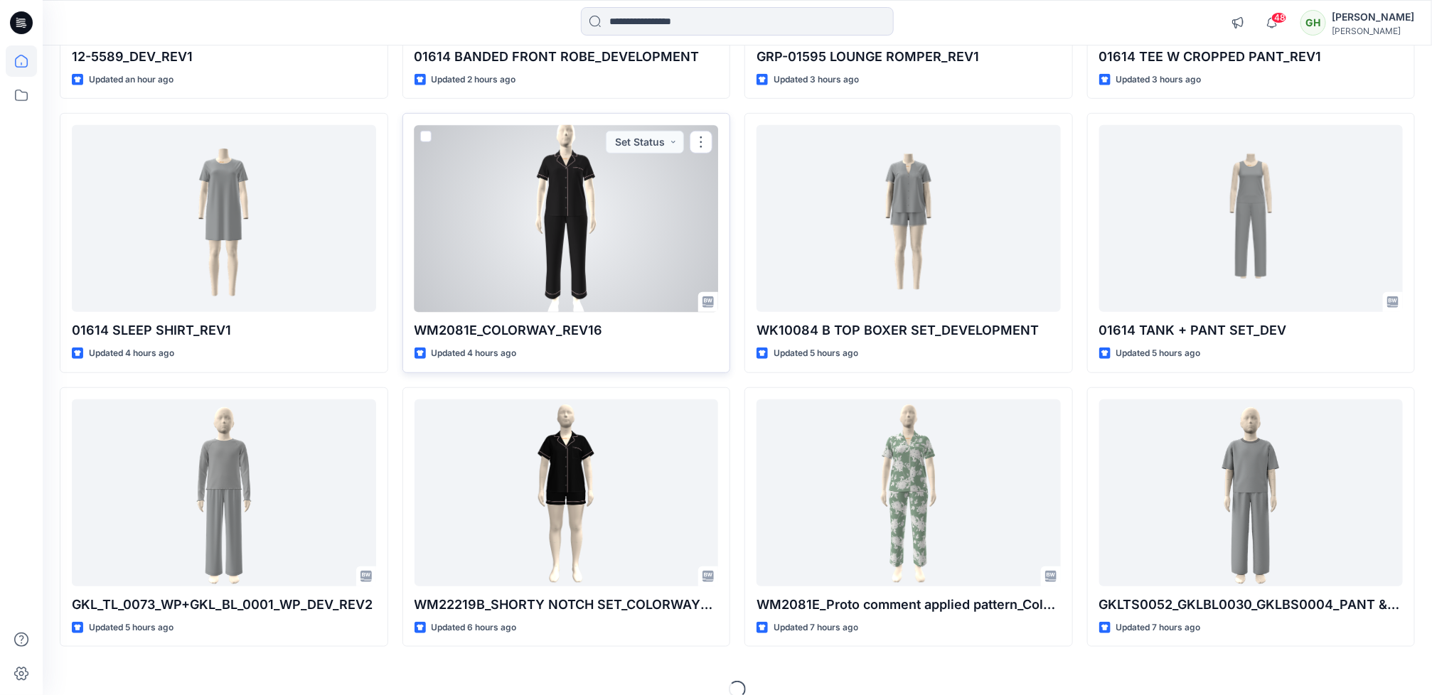
scroll to position [383, 0]
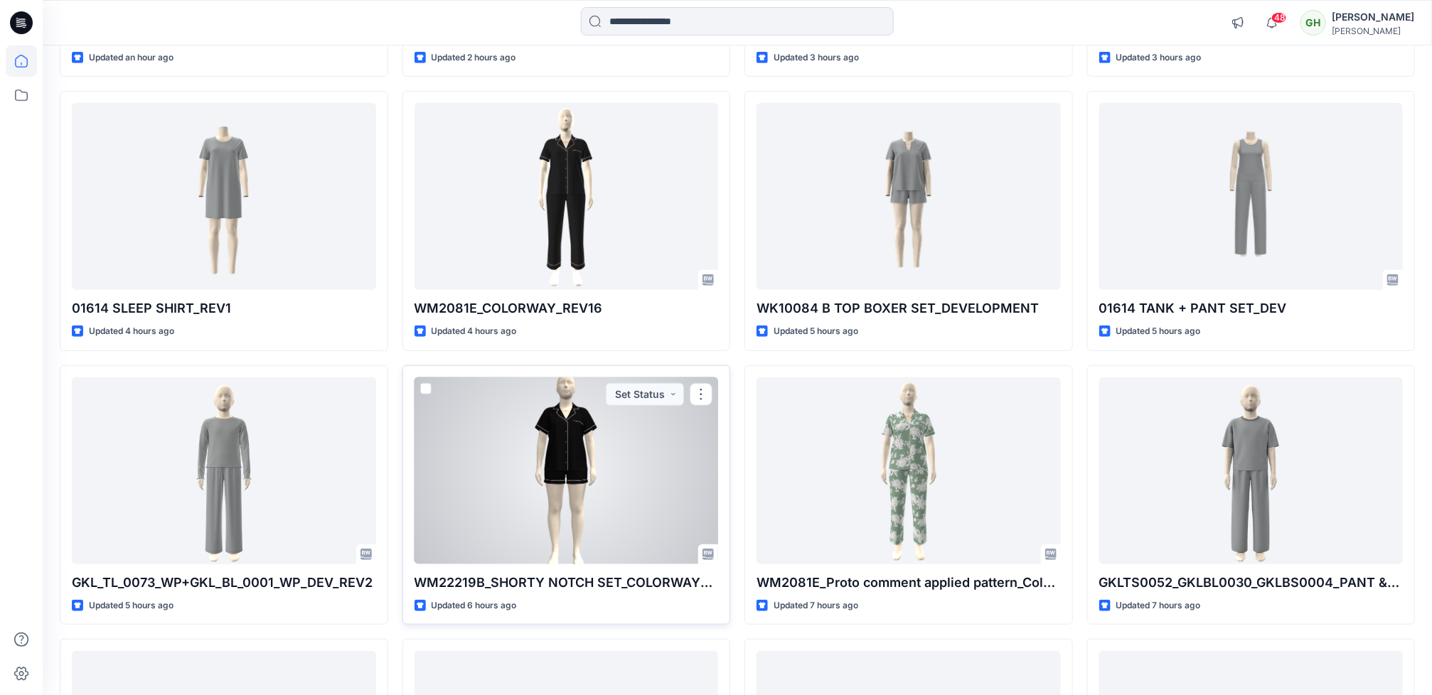
click at [508, 476] on div at bounding box center [567, 471] width 304 height 187
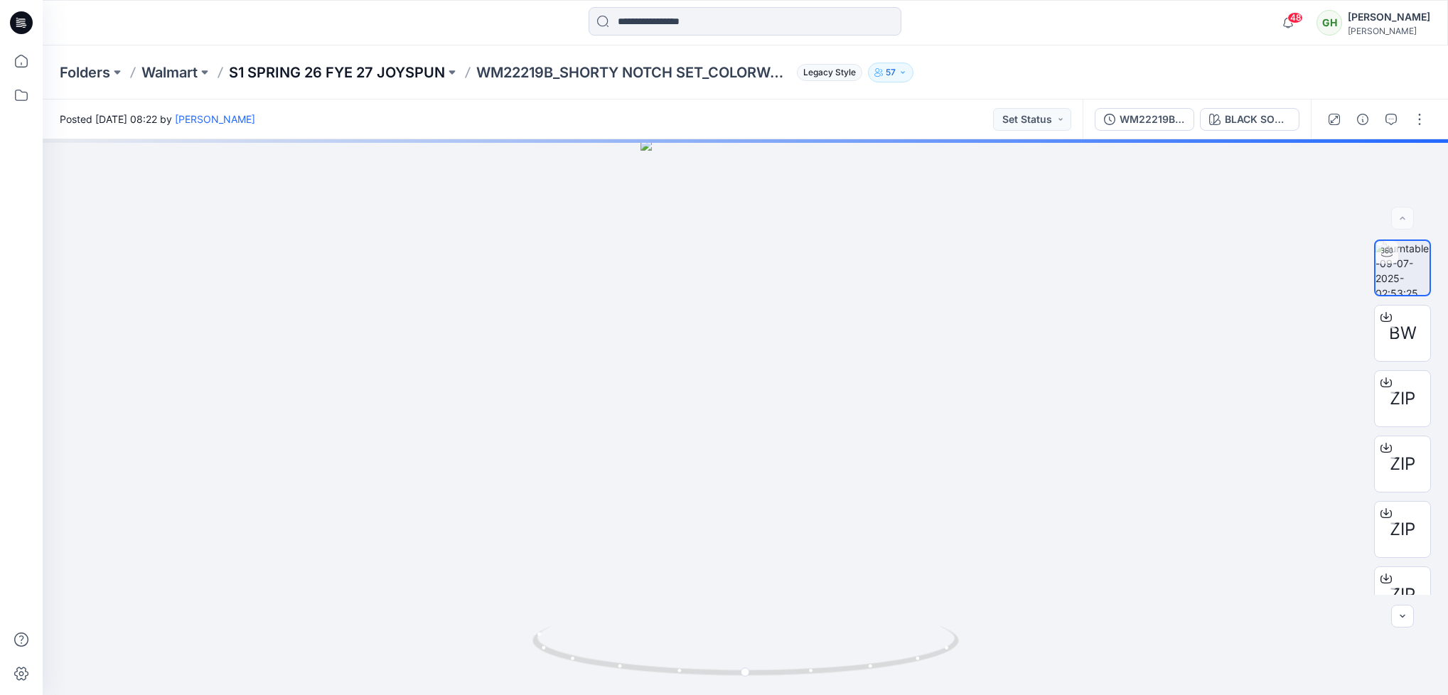
click at [354, 70] on p "S1 SPRING 26 FYE 27 JOYSPUN" at bounding box center [337, 73] width 216 height 20
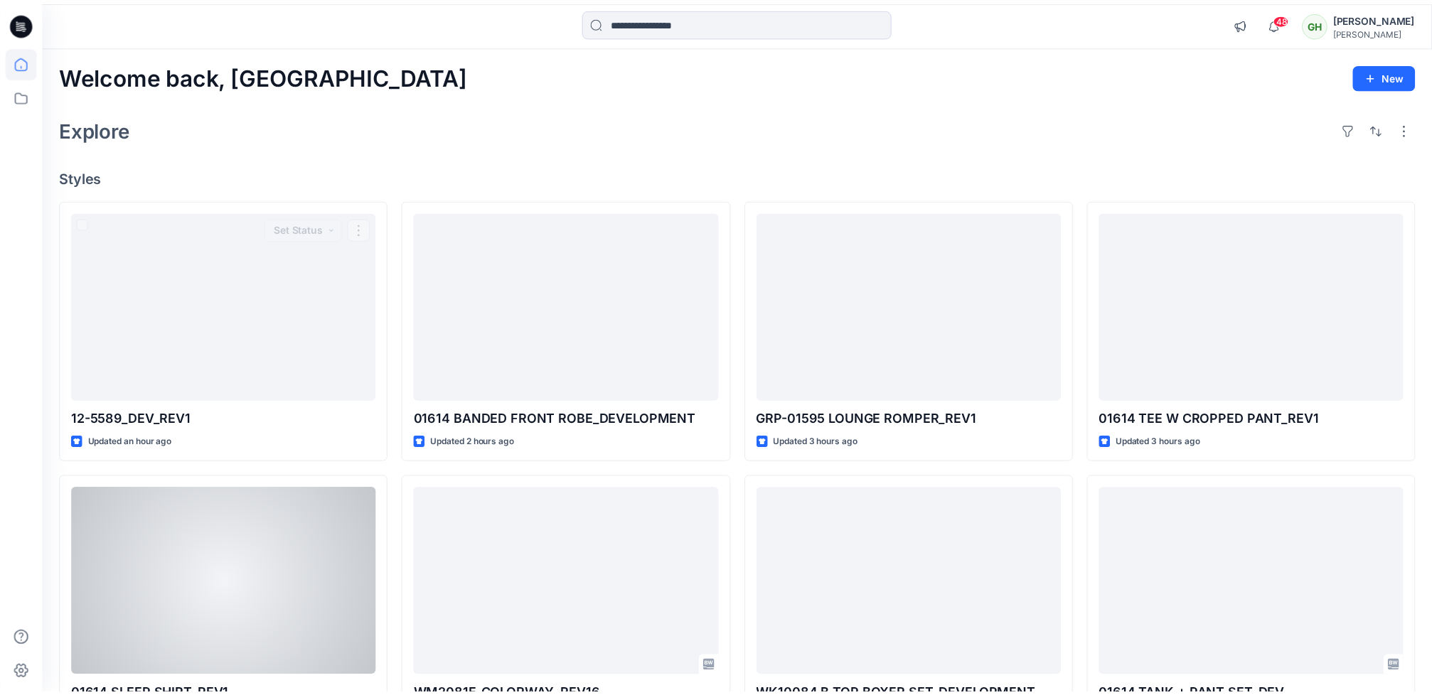
scroll to position [383, 0]
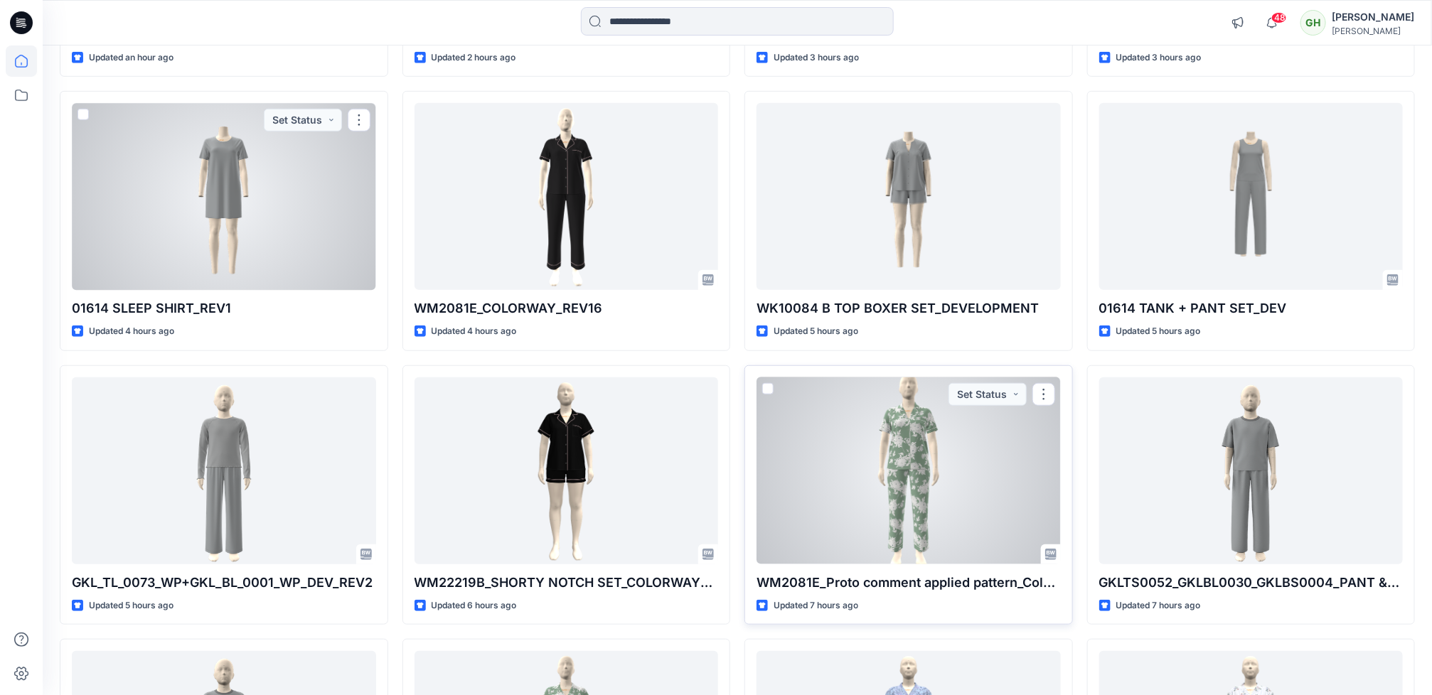
click at [909, 506] on div at bounding box center [908, 471] width 304 height 187
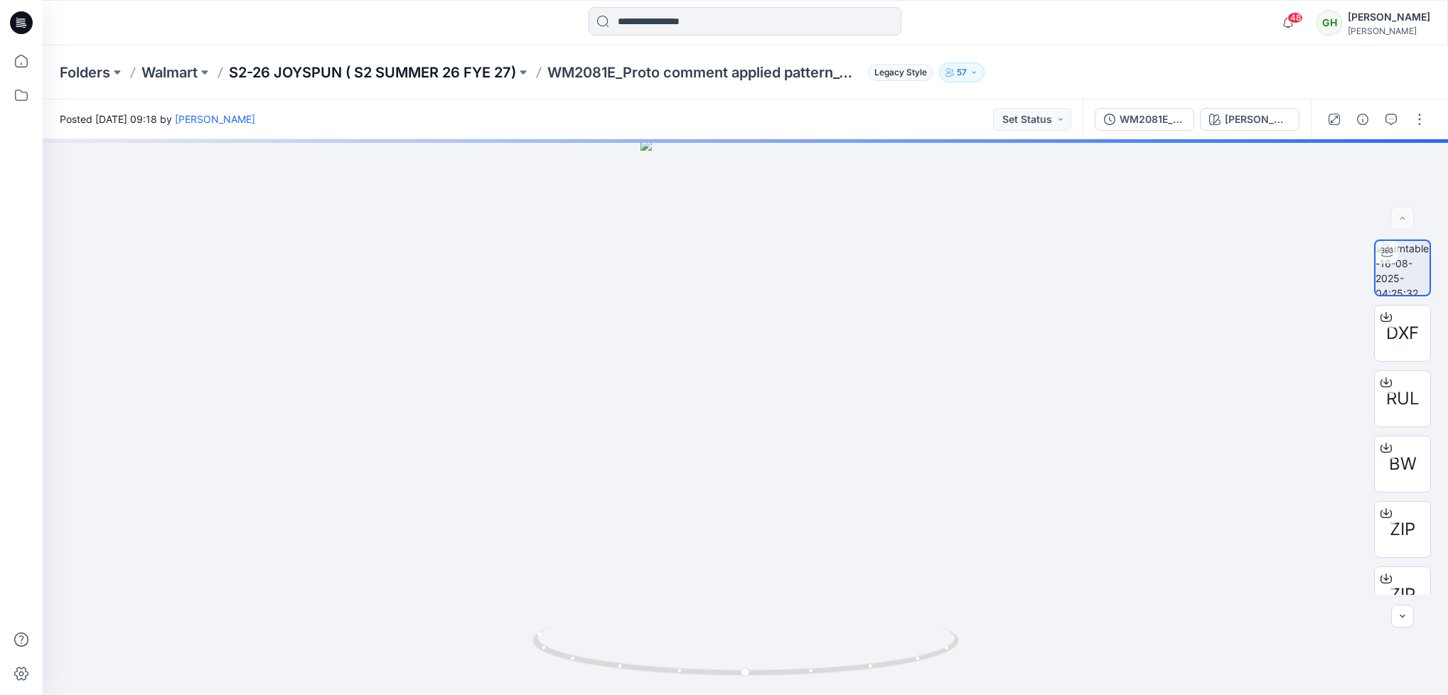
click at [348, 71] on p "S2-26 JOYSPUN ( S2 SUMMER 26 FYE 27)" at bounding box center [372, 73] width 287 height 20
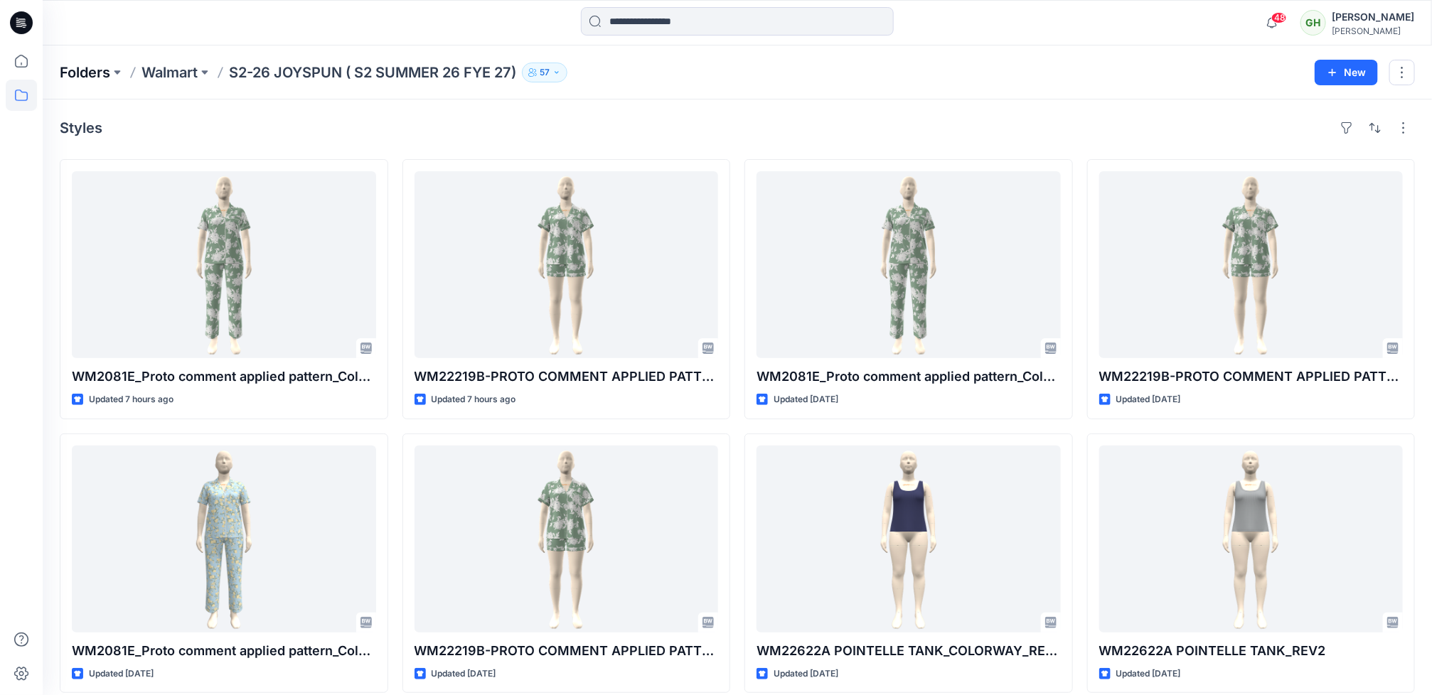
click at [75, 71] on p "Folders" at bounding box center [85, 73] width 50 height 20
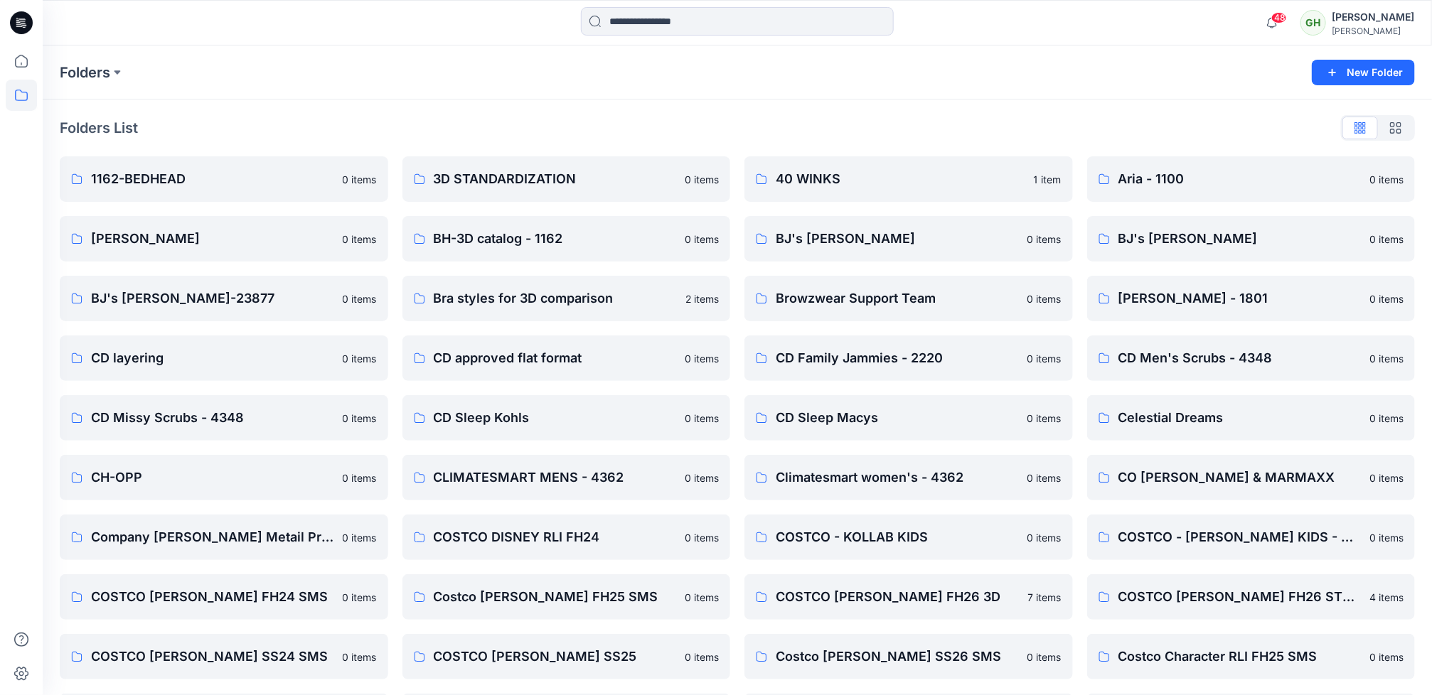
click at [22, 30] on icon at bounding box center [21, 22] width 23 height 23
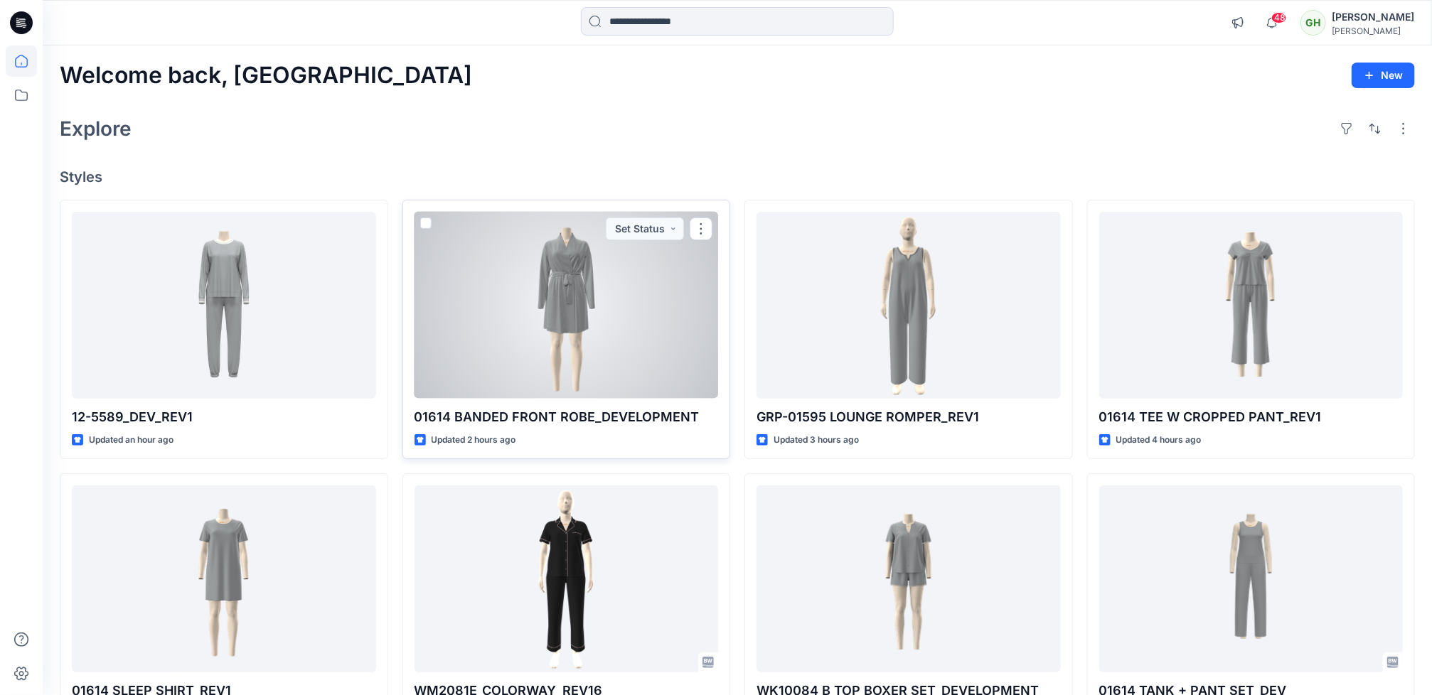
click at [502, 338] on div at bounding box center [567, 305] width 304 height 187
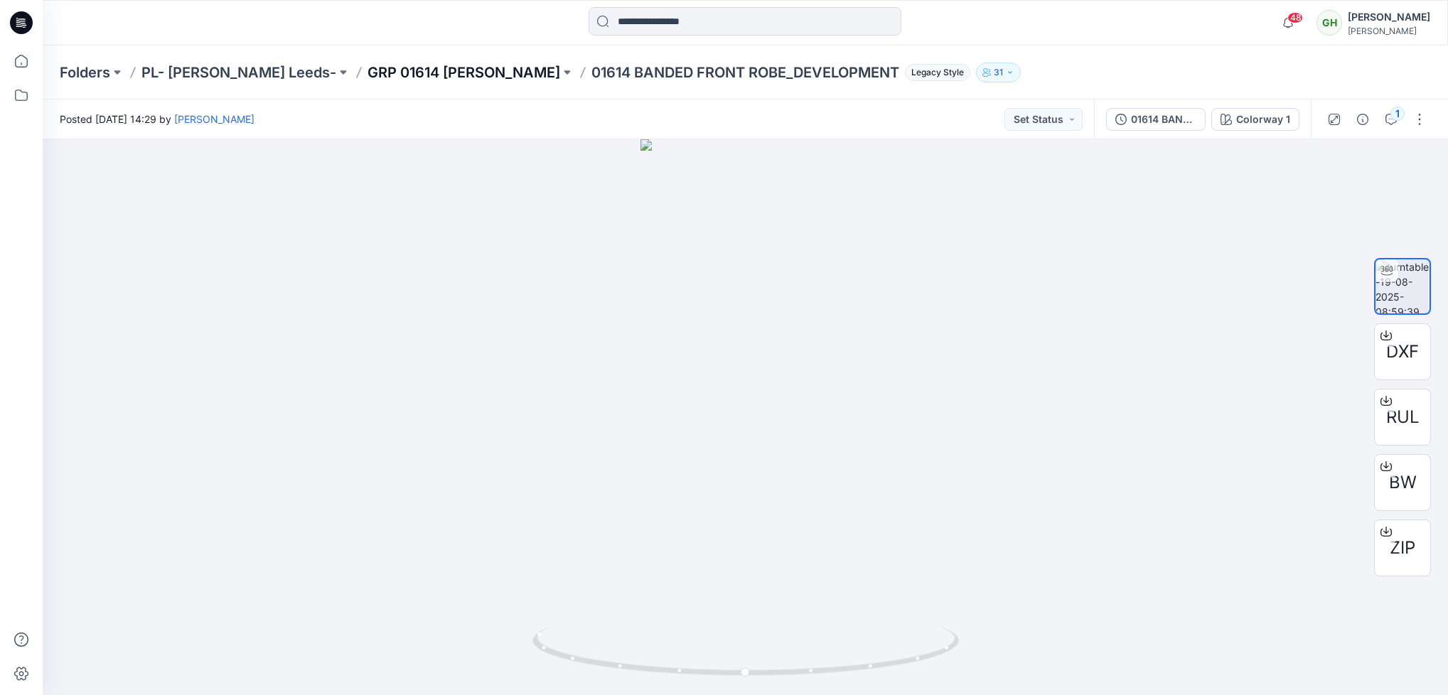
click at [368, 70] on p "GRP 01614 ROSS SUMMER" at bounding box center [464, 73] width 193 height 20
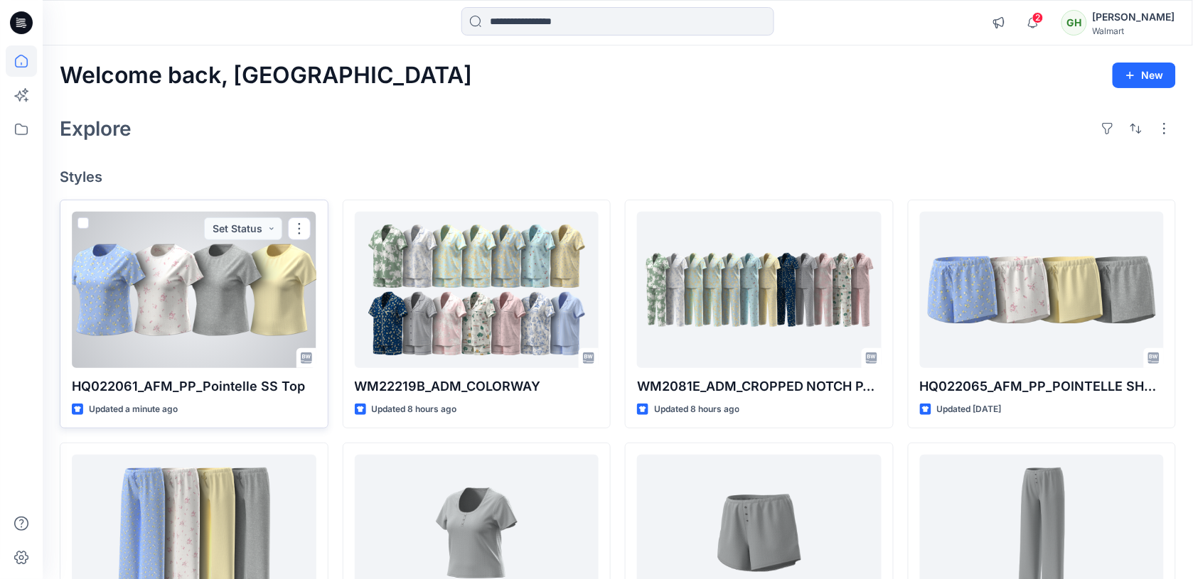
click at [172, 334] on div at bounding box center [194, 290] width 245 height 156
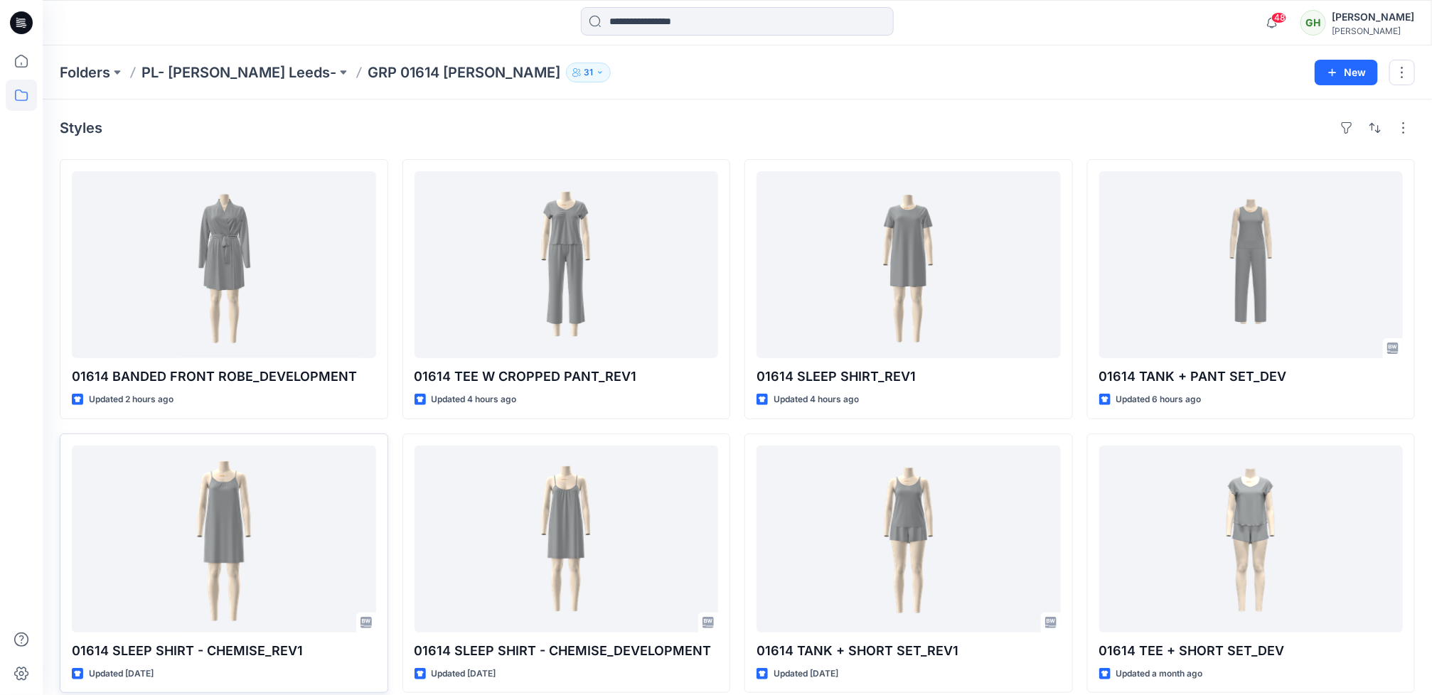
click at [15, 26] on icon at bounding box center [21, 22] width 23 height 23
